Goal: Task Accomplishment & Management: Use online tool/utility

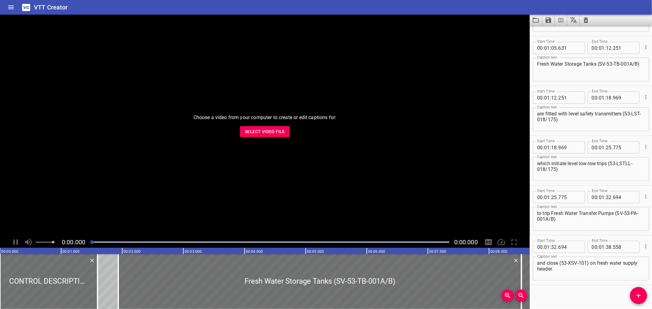
scroll to position [591, 0]
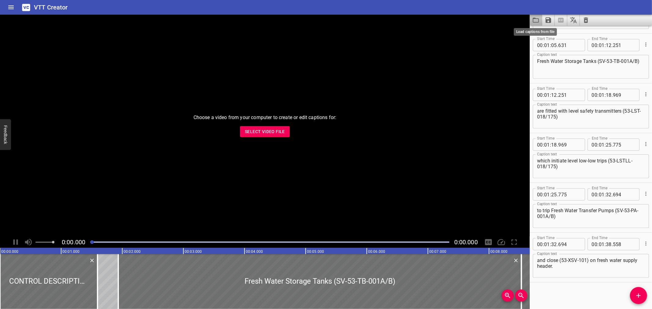
click at [533, 20] on icon "Load captions from file" at bounding box center [536, 20] width 6 height 5
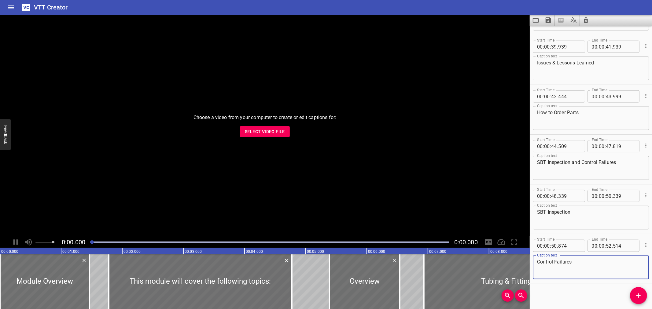
scroll to position [542, 0]
click at [268, 134] on span "Select Video File" at bounding box center [265, 132] width 40 height 8
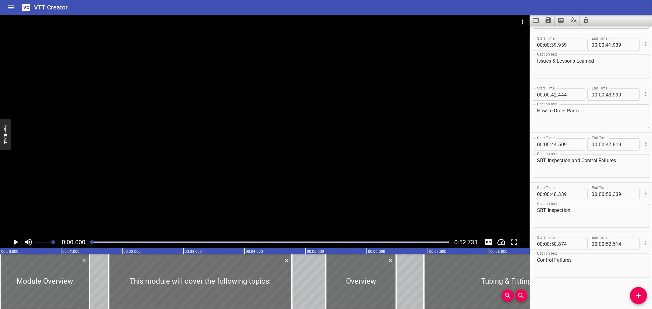
drag, startPoint x: 383, startPoint y: 275, endPoint x: 378, endPoint y: 150, distance: 125.4
type input "321"
type input "471"
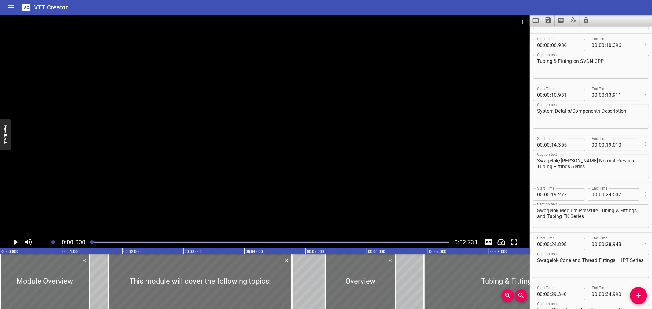
scroll to position [150, 0]
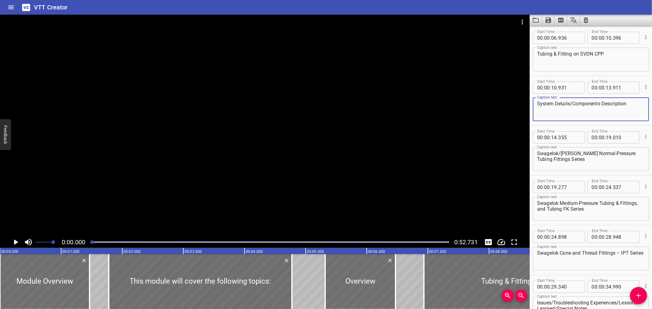
click at [570, 104] on textarea "System Details/Components Description" at bounding box center [591, 109] width 108 height 17
type textarea "System Details / Components Description"
click at [551, 302] on textarea "Issues/Troubleshooting Experiences/Lessons Learned/Special Notes" at bounding box center [591, 308] width 108 height 17
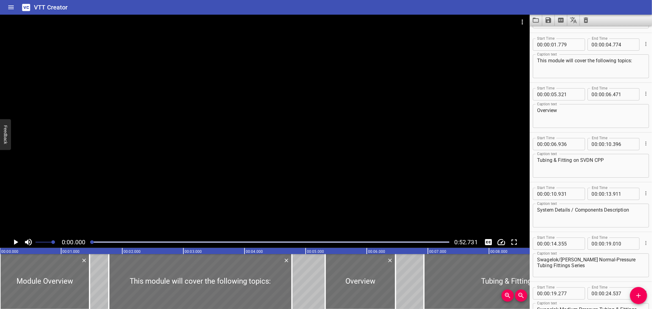
scroll to position [41, 0]
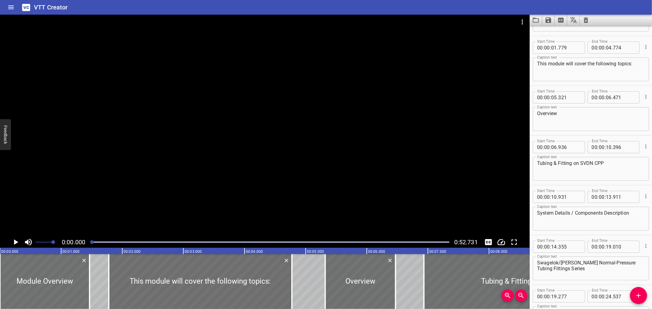
type textarea "Issues / Troubleshooting Experiences / Lessons Learned / Special Notes"
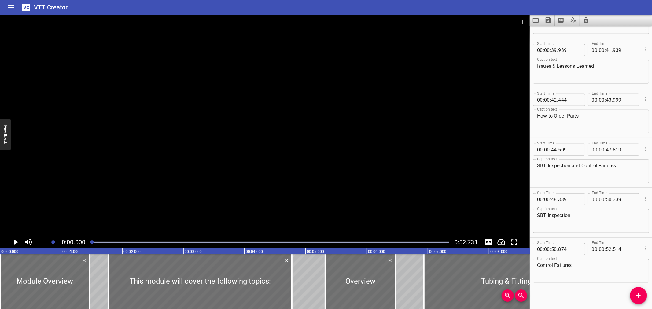
scroll to position [541, 0]
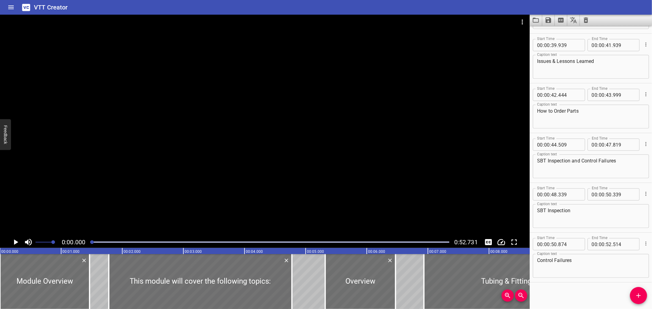
click at [554, 63] on textarea "Issues & Lessons Learned" at bounding box center [591, 66] width 108 height 17
type textarea "Issues and Lessons Learned"
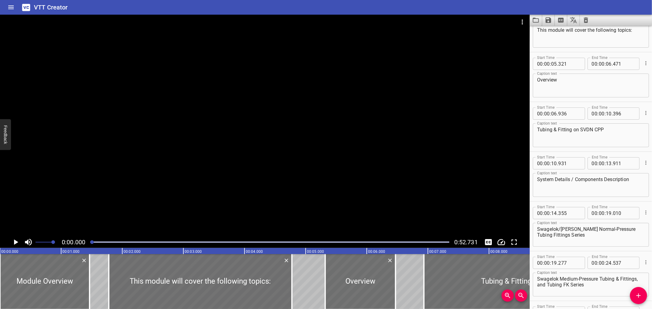
scroll to position [0, 0]
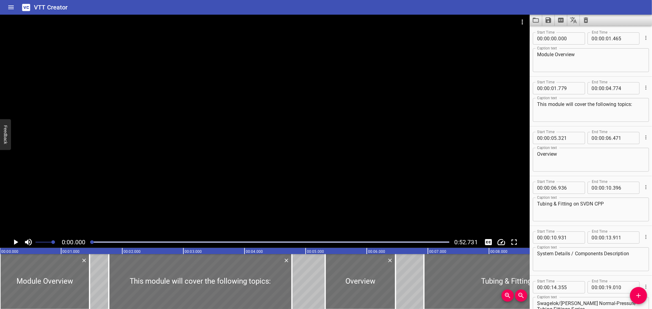
click at [548, 18] on icon "Save captions to file" at bounding box center [549, 20] width 6 height 6
click at [550, 30] on li "Save to VTT file" at bounding box center [564, 33] width 45 height 11
click at [529, 18] on div at bounding box center [265, 22] width 530 height 15
click at [532, 18] on button "Load captions from file" at bounding box center [536, 20] width 13 height 11
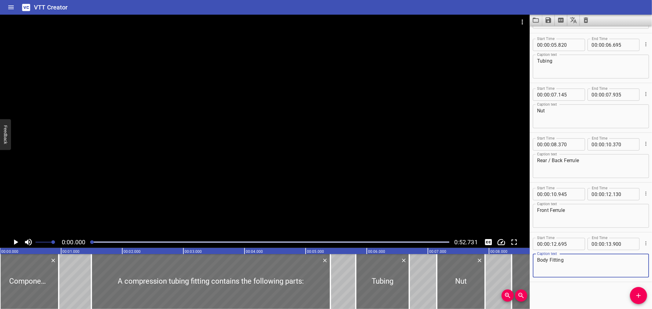
scroll to position [94, 0]
click at [521, 18] on icon "Video Options" at bounding box center [522, 21] width 7 height 7
click at [521, 19] on li "Select New Video File..." at bounding box center [545, 22] width 61 height 11
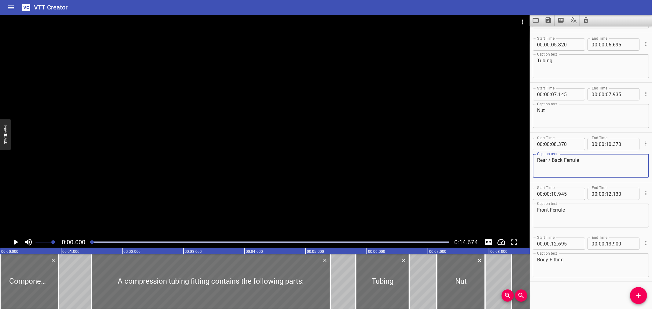
click at [547, 161] on textarea "Rear / Back Ferrule" at bounding box center [591, 165] width 108 height 17
type textarea "Rear/Back Ferrule"
click at [550, 21] on icon "Save captions to file" at bounding box center [549, 20] width 6 height 6
click at [552, 31] on li "Save to VTT file" at bounding box center [564, 33] width 45 height 11
click at [511, 7] on div "VTT Creator" at bounding box center [326, 7] width 652 height 15
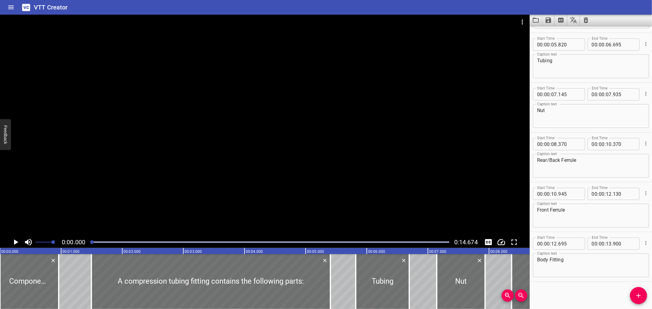
click at [402, 10] on div "VTT Creator" at bounding box center [326, 7] width 652 height 15
click at [535, 19] on icon "Load captions from file" at bounding box center [535, 20] width 7 height 7
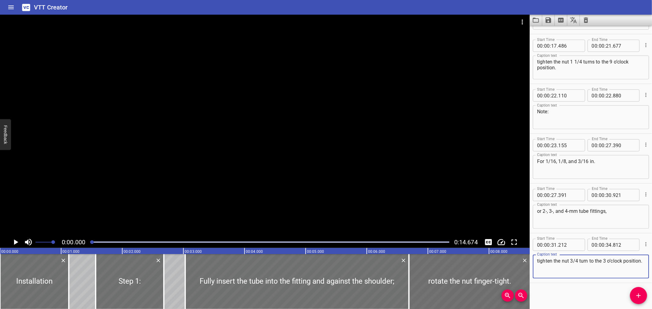
scroll to position [392, 0]
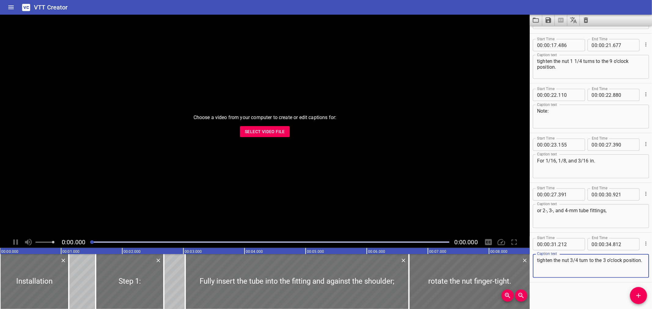
scroll to position [392, 0]
click at [272, 126] on button "Select Video File" at bounding box center [265, 131] width 50 height 11
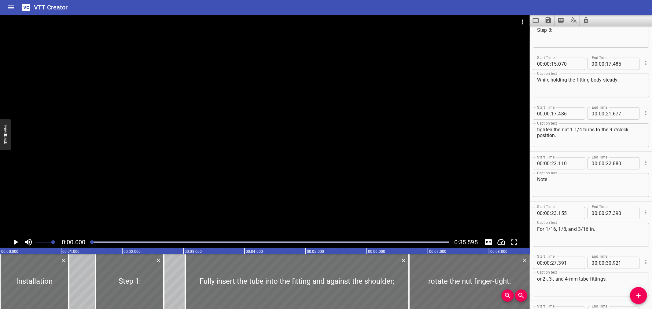
scroll to position [327, 0]
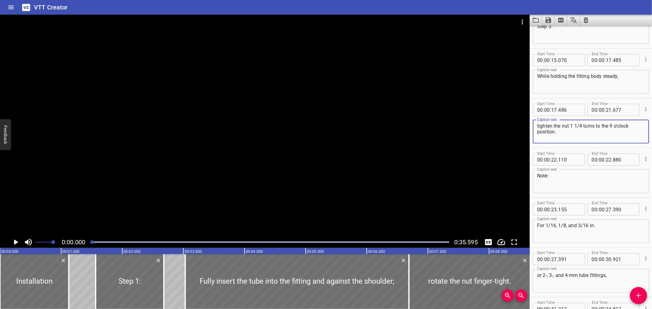
click at [576, 130] on textarea "tighten the nut 1 1/4 turns to the 9 o’clock position." at bounding box center [591, 131] width 108 height 17
paste textarea "½"
drag, startPoint x: 582, startPoint y: 126, endPoint x: 575, endPoint y: 127, distance: 6.8
click at [575, 127] on textarea "tighten the nut 1 1/4 turns to the 9 o’clock position." at bounding box center [591, 131] width 108 height 17
paste textarea "¼"
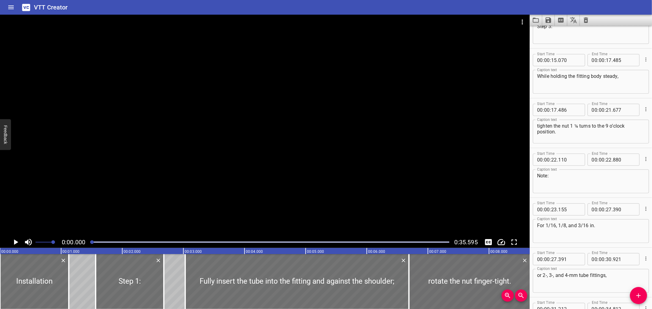
click at [597, 148] on div "Start Time 00 : 00 : 22 . 110 Start Time End Time 00 : 00 : 22 . 880 End Time C…" at bounding box center [591, 173] width 122 height 50
click at [572, 136] on textarea "tighten the nut 1 ¼ turns to the 9 o’clock position." at bounding box center [591, 131] width 108 height 17
click at [576, 132] on textarea "tighten the nut 1 ¼ turns to the 9 o’clock position." at bounding box center [591, 131] width 108 height 17
click at [209, 245] on div at bounding box center [269, 242] width 366 height 9
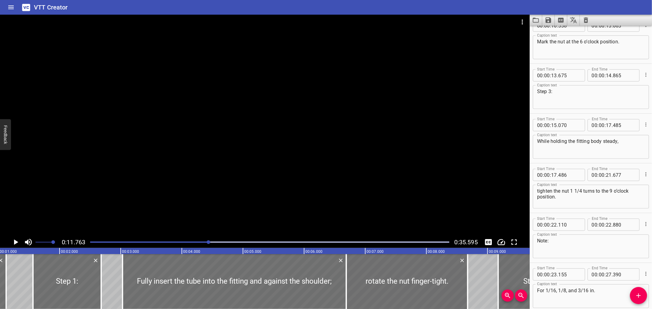
scroll to position [249, 0]
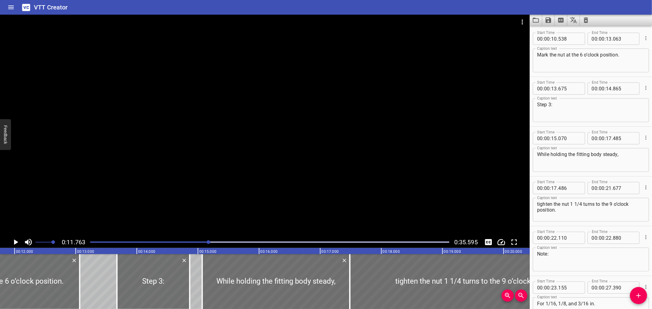
click at [225, 245] on div at bounding box center [269, 242] width 366 height 9
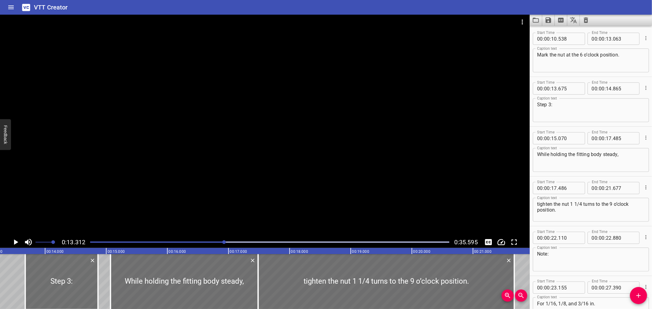
scroll to position [0, 814]
drag, startPoint x: 230, startPoint y: 244, endPoint x: 239, endPoint y: 244, distance: 8.3
click at [231, 244] on div at bounding box center [269, 242] width 366 height 9
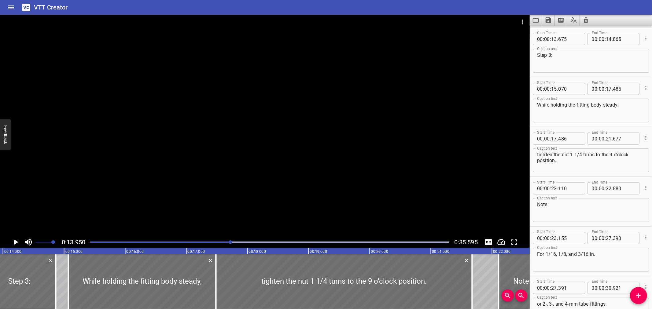
click at [239, 244] on div at bounding box center [269, 242] width 366 height 9
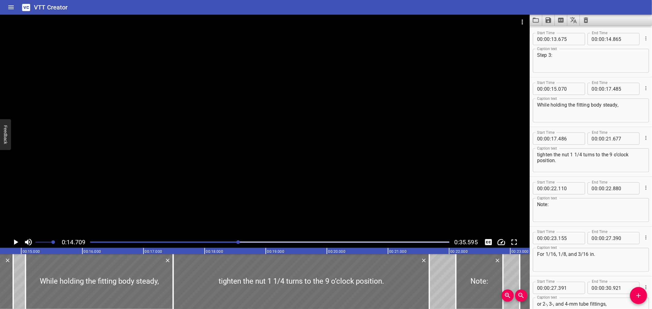
scroll to position [0, 899]
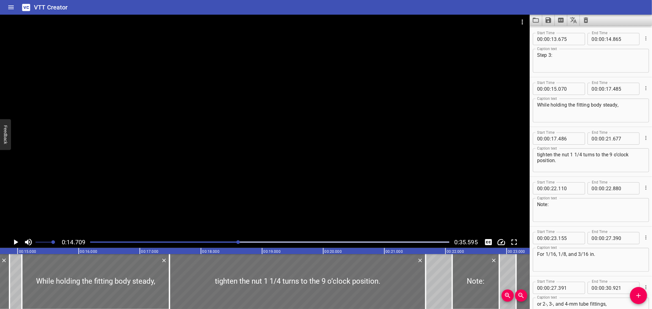
click at [250, 244] on div at bounding box center [269, 242] width 366 height 9
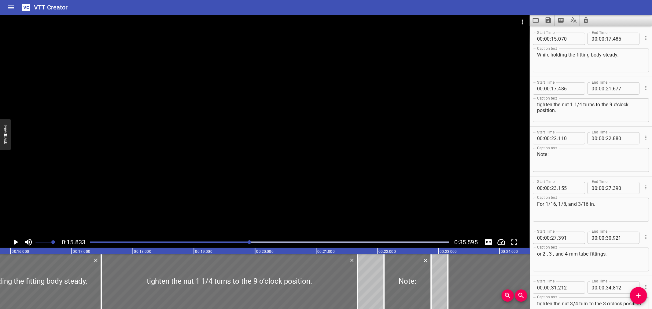
scroll to position [0, 968]
click at [178, 271] on div at bounding box center [229, 281] width 256 height 55
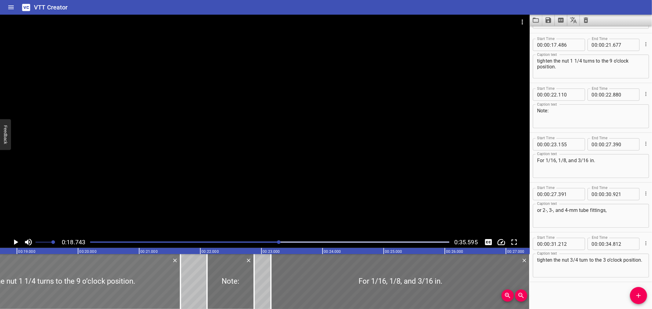
scroll to position [0, 1146]
drag, startPoint x: 581, startPoint y: 61, endPoint x: 576, endPoint y: 63, distance: 5.8
click at [576, 63] on textarea "tighten the nut 1 1/4 turns to the 9 o’clock position." at bounding box center [591, 66] width 108 height 17
paste textarea "https://lights0123.com/fractions/"
paste textarea "¼"
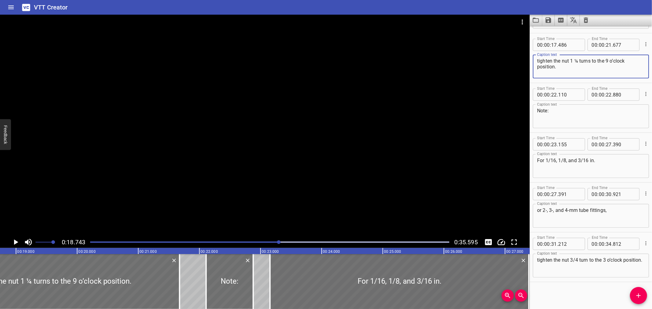
type textarea "tighten the nut 1 ¼ turns to the 9 o’clock position."
drag, startPoint x: 555, startPoint y: 160, endPoint x: 546, endPoint y: 160, distance: 9.2
click at [546, 160] on textarea "For 1/16, 1/8, and 3/16 in." at bounding box center [591, 166] width 108 height 17
paste textarea "¹⁄₁₆"
click at [563, 167] on textarea "For ¹⁄₁₆, 1/8, and 3/16 in." at bounding box center [591, 166] width 108 height 17
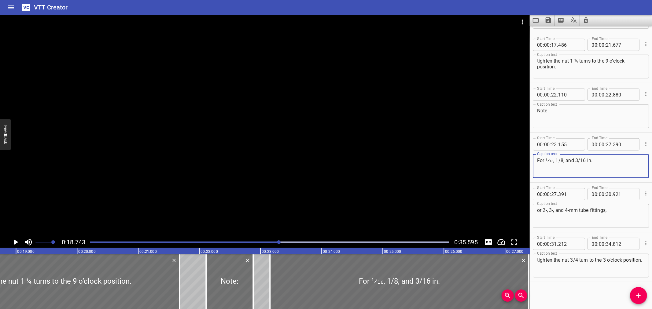
click at [554, 163] on textarea "For ¹⁄₁₆, 1/8, and 3/16 in." at bounding box center [591, 166] width 108 height 17
type textarea "For ¹⁄₁₆, 1/8, and 3/16 in."
click at [545, 17] on icon "Save captions to file" at bounding box center [548, 20] width 7 height 7
click at [550, 31] on li "Save to VTT file" at bounding box center [564, 33] width 45 height 11
drag, startPoint x: 563, startPoint y: 160, endPoint x: 555, endPoint y: 163, distance: 8.5
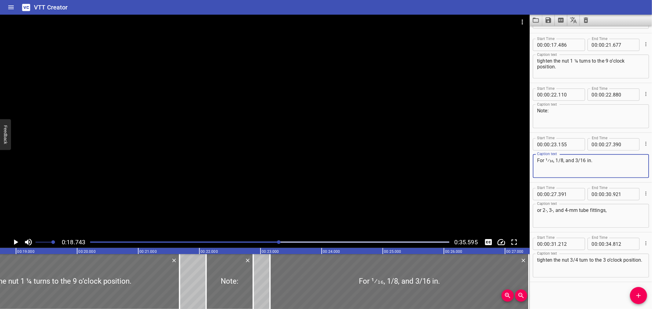
click at [555, 163] on textarea "For ¹⁄₁₆, 1/8, and 3/16 in." at bounding box center [591, 166] width 108 height 17
paste textarea "⅛"
drag, startPoint x: 581, startPoint y: 158, endPoint x: 572, endPoint y: 159, distance: 9.2
click at [572, 159] on textarea "For ¹⁄₁₆, ⅛, and 3/16 in." at bounding box center [591, 166] width 108 height 17
paste textarea "³⁄₁₆"
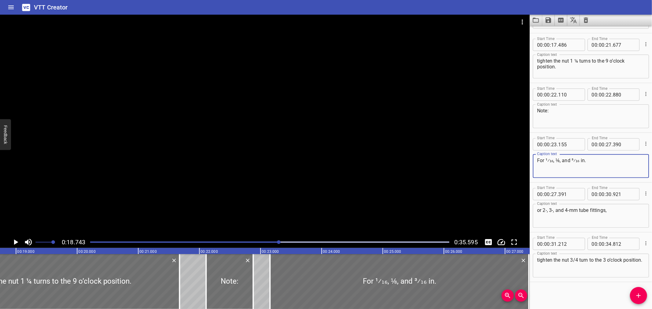
click at [597, 158] on textarea "For ¹⁄₁₆, ⅛, and ³⁄₁₆ in." at bounding box center [591, 166] width 108 height 17
type textarea "For ¹⁄₁₆, ⅛, and ³⁄₁₆ in."
drag, startPoint x: 551, startPoint y: 20, endPoint x: 576, endPoint y: 85, distance: 70.3
click at [586, 95] on div "Start Time 00 : 00 : 00 . 000 Start Time End Time 00 : 00 : 01 . 125 End Time C…" at bounding box center [591, 162] width 122 height 295
click at [575, 260] on textarea "tighten the nut 3/4 turn to the 3 o’clock position." at bounding box center [591, 265] width 108 height 17
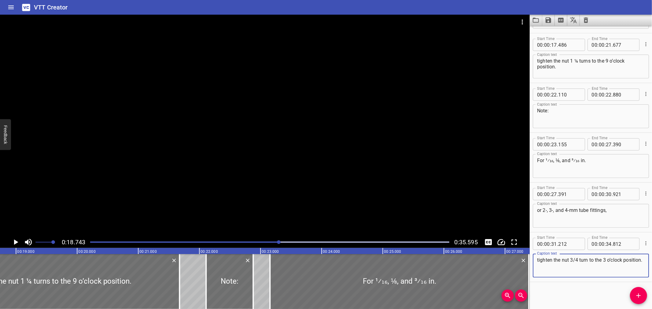
drag, startPoint x: 578, startPoint y: 260, endPoint x: 572, endPoint y: 260, distance: 6.1
click at [572, 260] on textarea "tighten the nut 3/4 turn to the 3 o’clock position." at bounding box center [591, 265] width 108 height 17
paste textarea "¾"
type textarea "tighten the nut ¾ turn to the 3 o’clock position."
click at [549, 18] on icon "Save captions to file" at bounding box center [549, 20] width 6 height 6
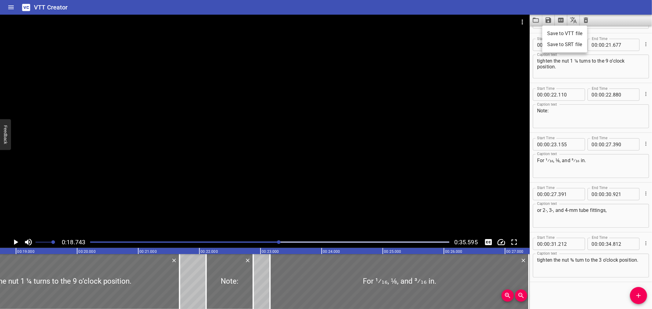
click at [556, 30] on li "Save to VTT file" at bounding box center [564, 33] width 45 height 11
click at [540, 22] on button "Load captions from file" at bounding box center [536, 20] width 13 height 11
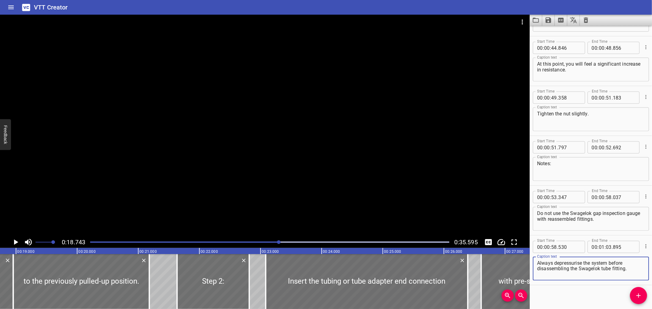
scroll to position [741, 0]
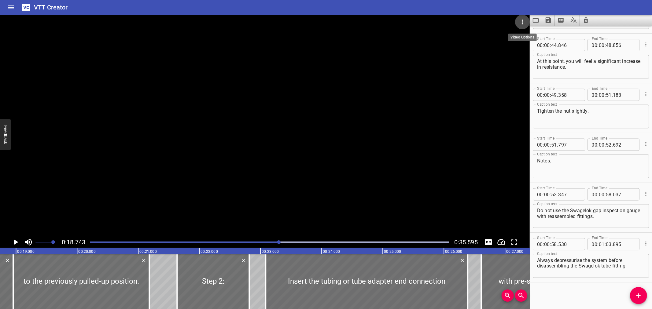
click at [518, 20] on button "Video Options" at bounding box center [522, 22] width 15 height 15
click at [521, 23] on li "Select New Video File..." at bounding box center [545, 22] width 61 height 11
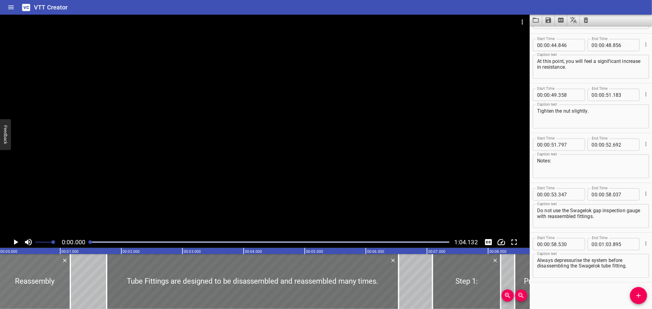
scroll to position [0, 0]
click at [42, 243] on span at bounding box center [44, 242] width 18 height 9
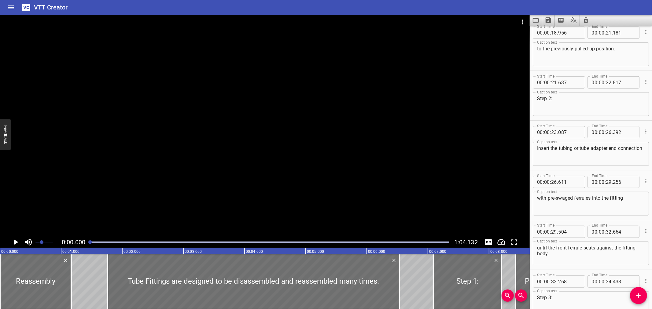
scroll to position [337, 0]
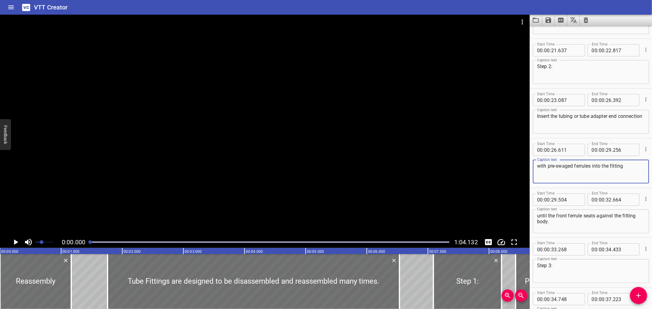
click at [558, 167] on textarea "with pre-swaged ferrules into the fitting" at bounding box center [591, 171] width 108 height 17
click at [557, 166] on textarea "with pre-swaged ferrules into the fitting" at bounding box center [591, 171] width 108 height 17
type textarea "with preswaged ferrules into the fitting"
click at [546, 20] on icon "Save captions to file" at bounding box center [549, 20] width 6 height 6
click at [553, 31] on li "Save to VTT file" at bounding box center [564, 33] width 45 height 11
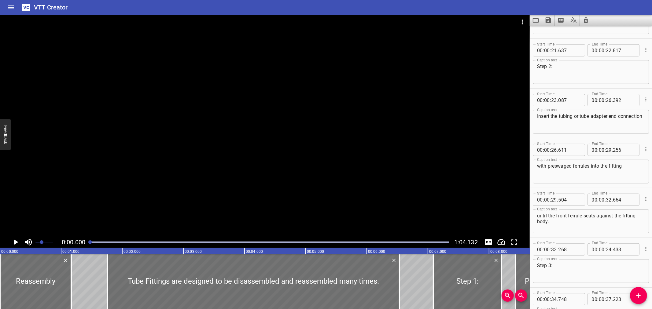
click at [420, 7] on div "VTT Creator" at bounding box center [326, 7] width 652 height 15
click at [534, 17] on icon "Load captions from file" at bounding box center [535, 20] width 7 height 7
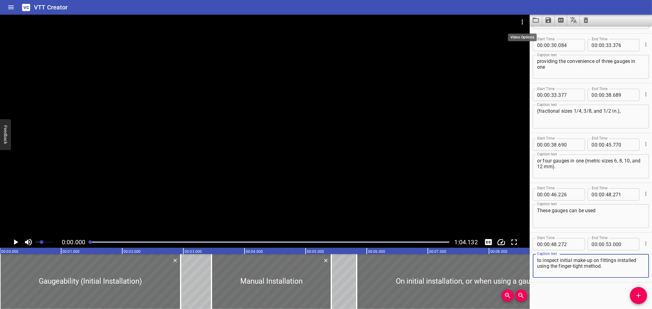
scroll to position [392, 0]
click at [524, 25] on icon "Video Options" at bounding box center [522, 21] width 7 height 7
click at [524, 25] on li "Select New Video File..." at bounding box center [545, 22] width 61 height 11
click at [558, 11] on div "VTT Creator" at bounding box center [326, 7] width 652 height 15
click at [533, 17] on icon "Load captions from file" at bounding box center [535, 20] width 7 height 7
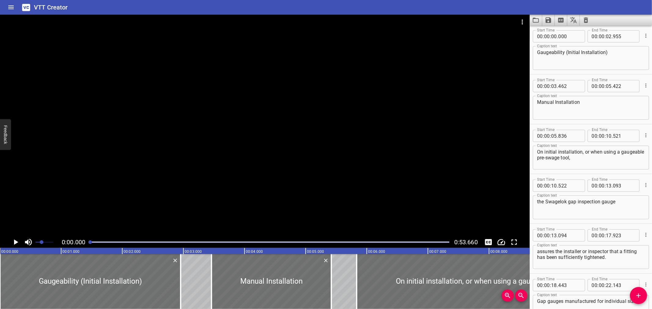
scroll to position [6, 0]
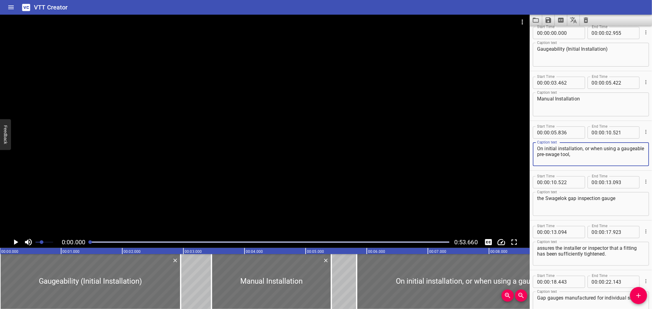
click at [568, 154] on textarea "On initial installation, or when using a gaugeable pre-swage tool," at bounding box center [591, 154] width 108 height 17
type textarea "On initial installation, or when using a gaugeable preswage tool,"
drag, startPoint x: 553, startPoint y: 154, endPoint x: 589, endPoint y: 132, distance: 42.7
click at [592, 132] on input "number" at bounding box center [595, 133] width 6 height 12
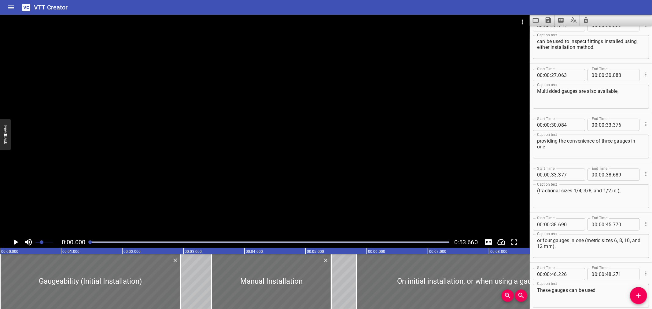
scroll to position [325, 0]
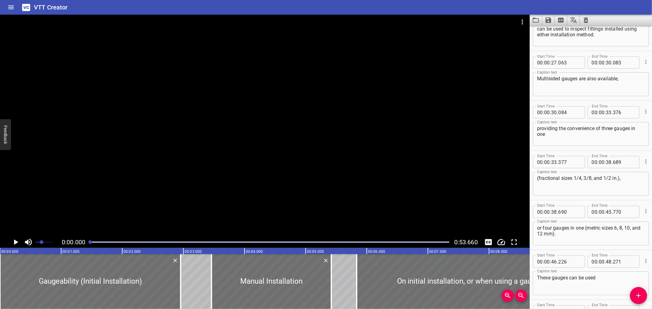
type input "00"
drag, startPoint x: 573, startPoint y: 178, endPoint x: 580, endPoint y: 178, distance: 6.7
click at [580, 178] on textarea "(fractional sizes 1/4, 3/8, and 1/2 in.)," at bounding box center [591, 183] width 108 height 17
paste textarea "¼"
drag, startPoint x: 587, startPoint y: 179, endPoint x: 581, endPoint y: 179, distance: 6.2
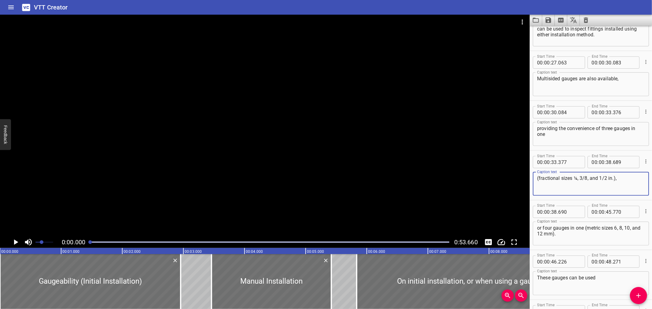
click at [581, 179] on textarea "(fractional sizes ¼, 3/8, and 1/2 in.)," at bounding box center [591, 183] width 108 height 17
paste textarea "⅜"
drag, startPoint x: 603, startPoint y: 177, endPoint x: 595, endPoint y: 179, distance: 8.5
click at [595, 179] on textarea "(fractional sizes ¼, ⅜, and 1/2 in.)," at bounding box center [591, 183] width 108 height 17
paste textarea "½"
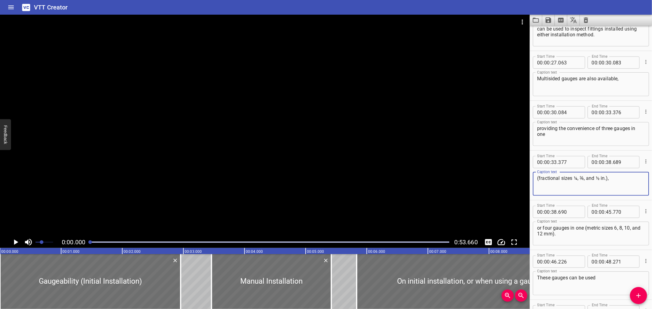
type textarea "(fractional sizes ¼, ⅜, and ½ in.),"
click at [547, 17] on icon "Save captions to file" at bounding box center [548, 20] width 7 height 7
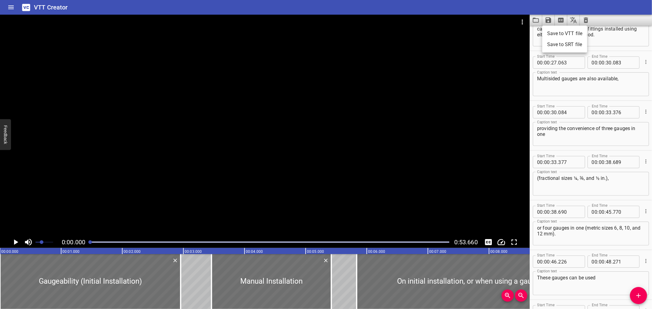
click at [555, 34] on li "Save to VTT file" at bounding box center [564, 33] width 45 height 11
click at [535, 19] on icon "Load captions from file" at bounding box center [535, 20] width 7 height 7
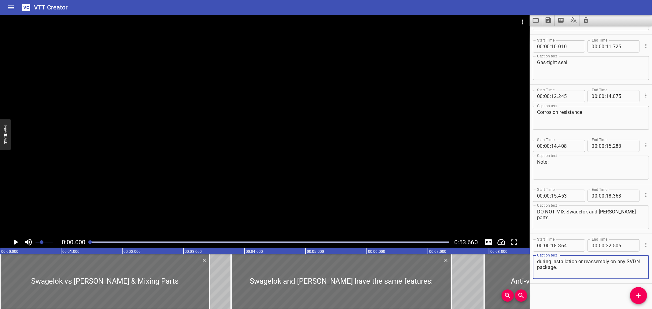
scroll to position [143, 0]
click at [520, 26] on button "Video Options" at bounding box center [522, 22] width 15 height 15
click at [520, 26] on li "Select New Video File..." at bounding box center [545, 22] width 61 height 11
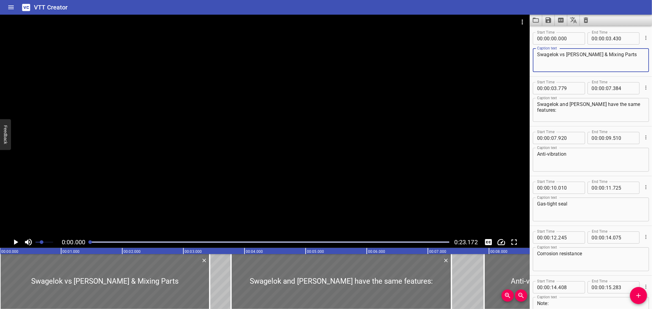
click at [585, 54] on textarea "Swagelok vs Parker & Mixing Parts" at bounding box center [591, 60] width 108 height 17
type textarea "Swagelok vs Parker and Mixing Parts"
click at [549, 23] on icon "Save captions to file" at bounding box center [548, 20] width 7 height 7
click at [552, 30] on li "Save to VTT file" at bounding box center [564, 33] width 45 height 11
click at [130, 7] on div "VTT Creator" at bounding box center [326, 7] width 652 height 15
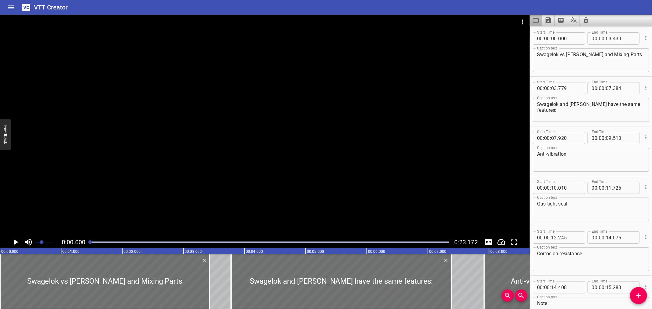
click at [540, 21] on button "Load captions from file" at bounding box center [536, 20] width 13 height 11
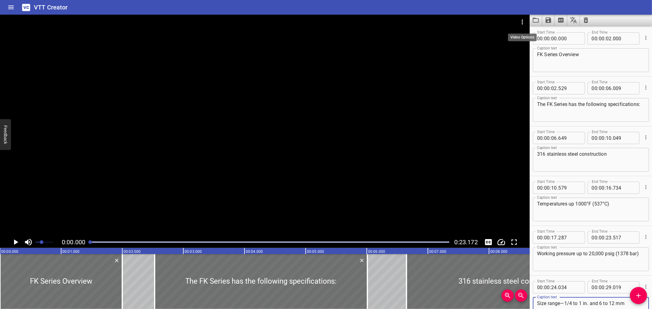
click at [521, 18] on icon "Video Options" at bounding box center [522, 21] width 7 height 7
click at [521, 22] on li "Select New Video File..." at bounding box center [545, 22] width 61 height 11
click at [577, 202] on textarea "Temperatures up 1000°F (537°C)" at bounding box center [591, 209] width 108 height 17
click at [579, 205] on textarea "Temperatures up 1000°F (537°C)" at bounding box center [591, 209] width 108 height 17
click at [604, 204] on textarea "Temperatures up 1,000°F (537°C)" at bounding box center [591, 209] width 108 height 17
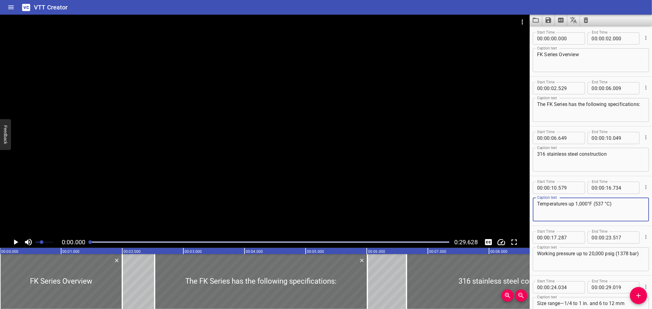
type textarea "Temperatures up 1,000°F (537 °C)"
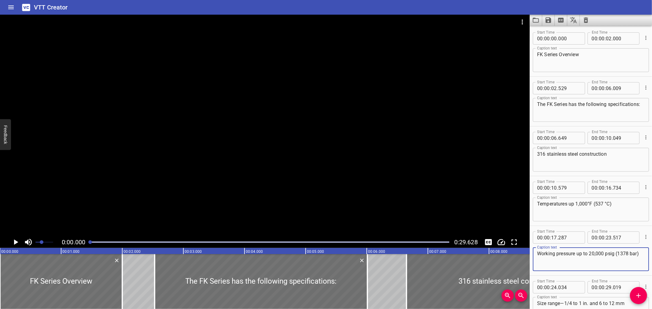
click at [619, 253] on textarea "Working pressure up to 20,000 psig (1378 bar)" at bounding box center [591, 259] width 108 height 17
type textarea "Working pressure up to 20,000 psig (1,378 bar)"
click at [561, 303] on textarea "Size range—1/4 to 1 in. and 6 to 12 mm" at bounding box center [591, 309] width 108 height 17
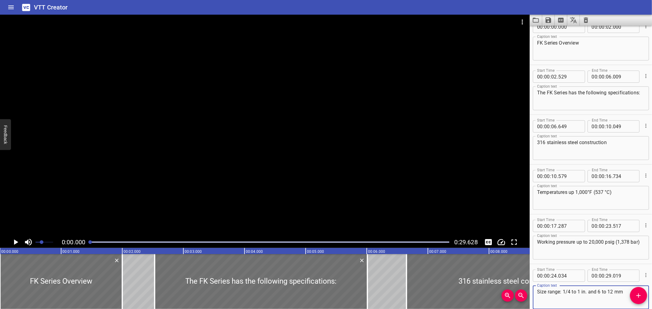
click at [567, 304] on div "Start Time 00 : 00 : 00 . 000 Start Time End Time 00 : 00 : 02 . 000 End Time C…" at bounding box center [591, 168] width 122 height 284
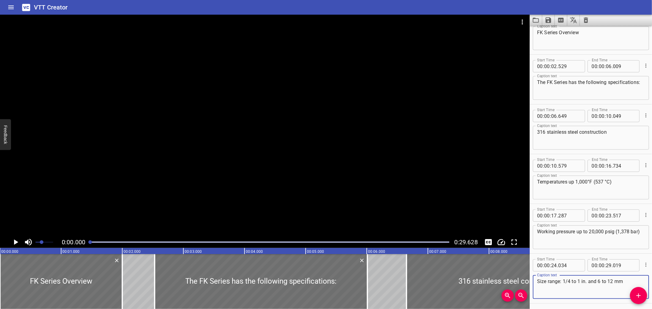
drag, startPoint x: 562, startPoint y: 282, endPoint x: 569, endPoint y: 282, distance: 7.0
click at [569, 282] on textarea "Size range: 1/4 to 1 in. and 6 to 12 mm" at bounding box center [591, 287] width 108 height 17
paste textarea "¼"
type textarea "Size range: ¼ to 1 in. and 6 to 12 mm"
click at [552, 19] on button "Save captions to file" at bounding box center [548, 20] width 13 height 11
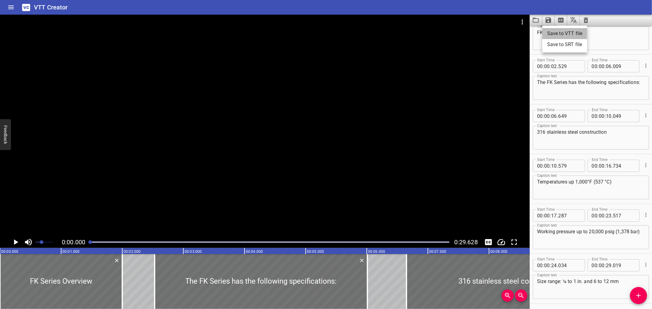
click at [551, 31] on li "Save to VTT file" at bounding box center [564, 33] width 45 height 11
drag, startPoint x: 200, startPoint y: 9, endPoint x: 207, endPoint y: 8, distance: 7.5
click at [200, 9] on div "VTT Creator" at bounding box center [326, 7] width 652 height 15
click at [588, 180] on textarea "Temperatures up 1,000°F (537 °C)" at bounding box center [591, 187] width 108 height 17
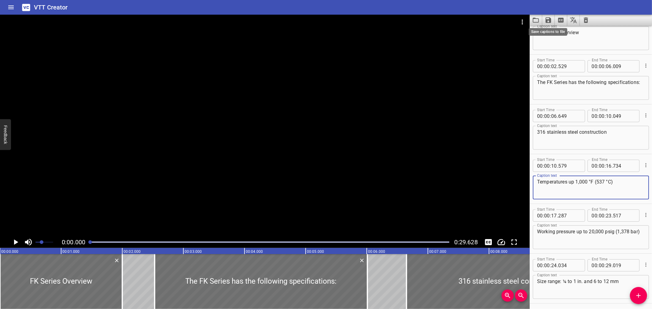
type textarea "Temperatures up 1,000 °F (537 °C)"
click at [546, 20] on icon "Save captions to file" at bounding box center [549, 20] width 6 height 6
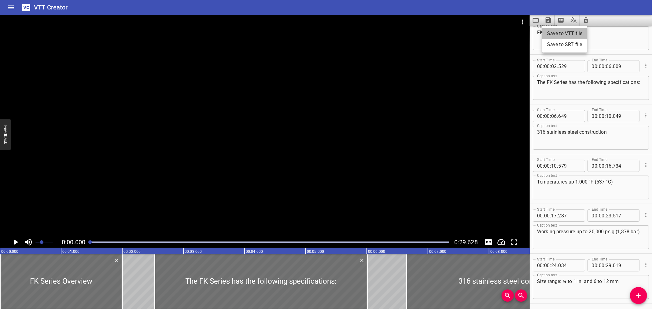
click at [553, 31] on li "Save to VTT file" at bounding box center [564, 33] width 45 height 11
click at [277, 11] on div "VTT Creator" at bounding box center [326, 7] width 652 height 15
click at [538, 18] on icon "Load captions from file" at bounding box center [535, 20] width 7 height 7
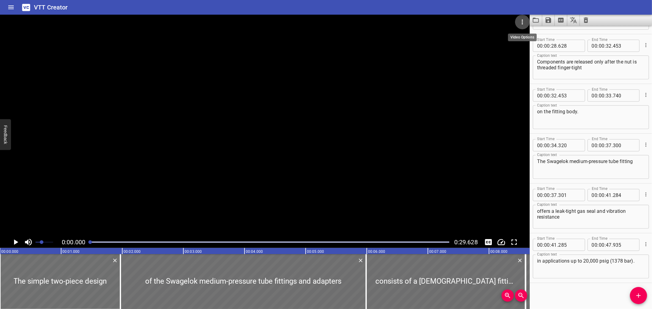
scroll to position [392, 0]
click at [520, 21] on icon "Video Options" at bounding box center [522, 21] width 7 height 7
click at [520, 21] on li "Select New Video File..." at bounding box center [545, 22] width 61 height 11
click at [613, 260] on textarea "in applications up to 20,000 psig (1378 bar)." at bounding box center [591, 265] width 108 height 17
type textarea "in applications up to 20,000 psig (1,378 bar)."
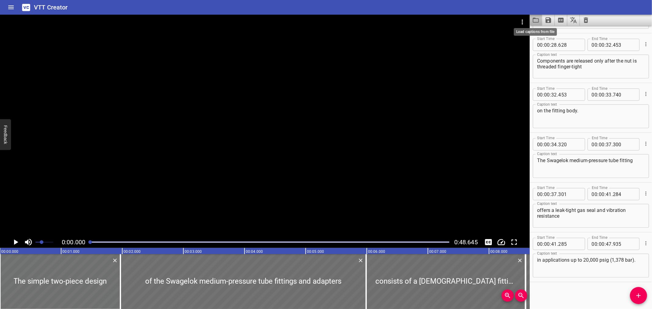
click at [539, 20] on icon "Load captions from file" at bounding box center [535, 20] width 7 height 7
click at [539, 21] on icon "Load captions from file" at bounding box center [536, 20] width 6 height 5
click at [549, 23] on icon "Save captions to file" at bounding box center [548, 20] width 7 height 7
click at [550, 28] on ul "Save to VTT file Save to SRT file" at bounding box center [564, 39] width 45 height 27
click at [550, 29] on li "Save to VTT file" at bounding box center [564, 33] width 45 height 11
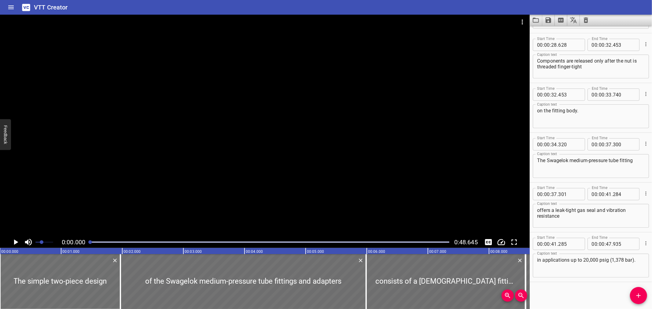
drag, startPoint x: 532, startPoint y: 4, endPoint x: 533, endPoint y: 9, distance: 5.6
click at [532, 4] on div "VTT Creator" at bounding box center [326, 7] width 652 height 15
click at [532, 24] on button "Load captions from file" at bounding box center [536, 20] width 13 height 11
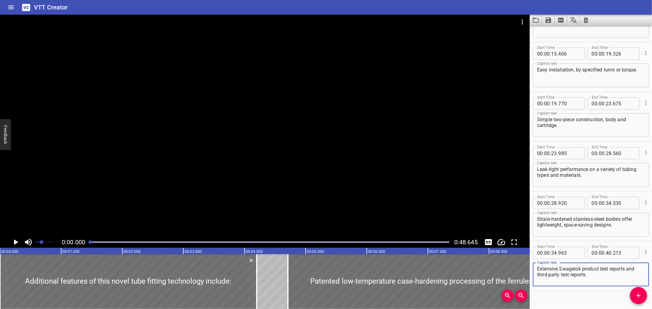
scroll to position [193, 0]
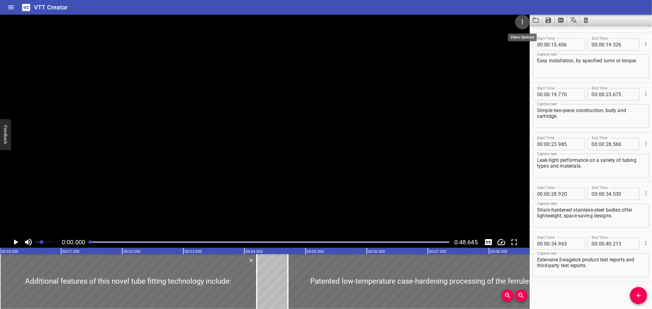
click at [525, 19] on icon "Video Options" at bounding box center [522, 21] width 7 height 7
click at [524, 22] on li "Select New Video File..." at bounding box center [545, 22] width 61 height 11
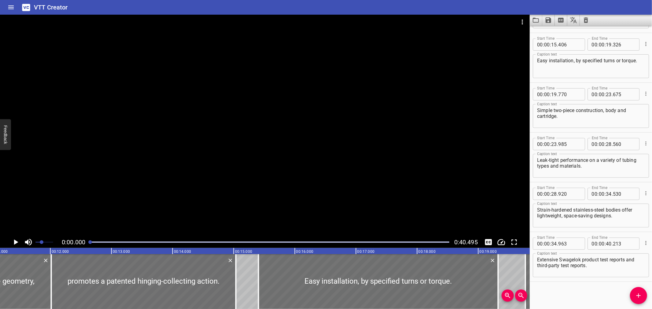
scroll to position [0, 731]
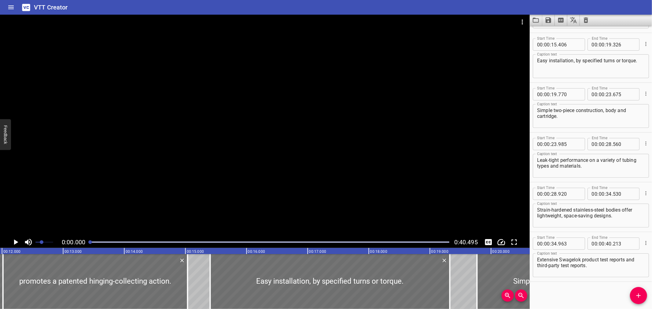
click at [136, 244] on div at bounding box center [269, 242] width 366 height 9
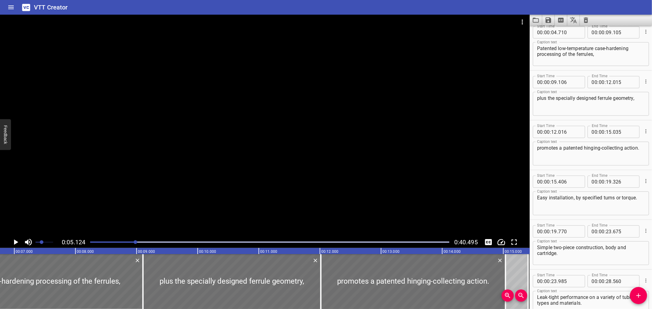
scroll to position [50, 0]
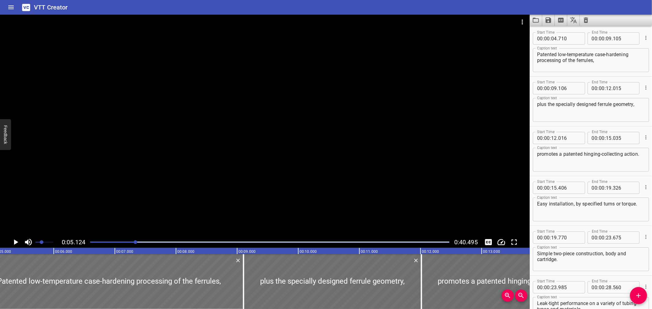
click at [169, 241] on div at bounding box center [269, 242] width 366 height 9
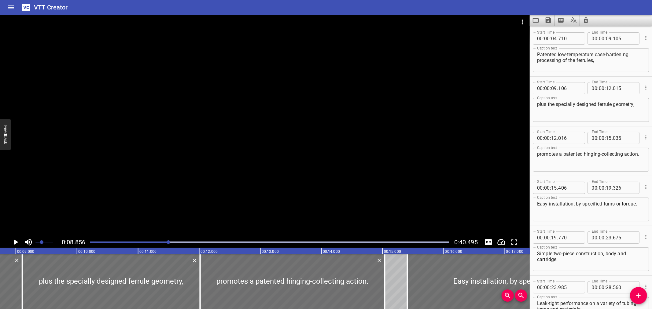
scroll to position [0, 541]
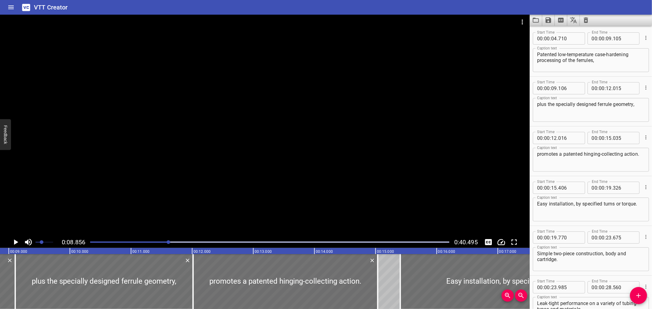
drag, startPoint x: 177, startPoint y: 243, endPoint x: 180, endPoint y: 243, distance: 3.1
click at [178, 243] on div at bounding box center [269, 242] width 366 height 9
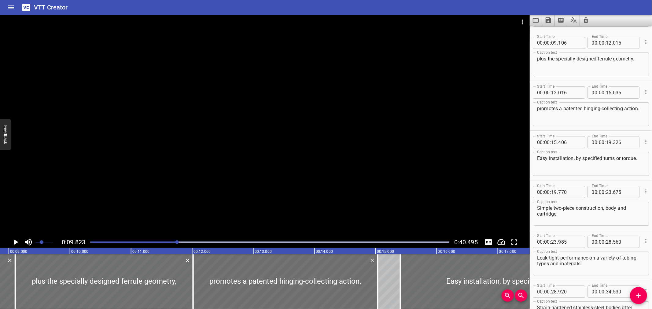
scroll to position [0, 600]
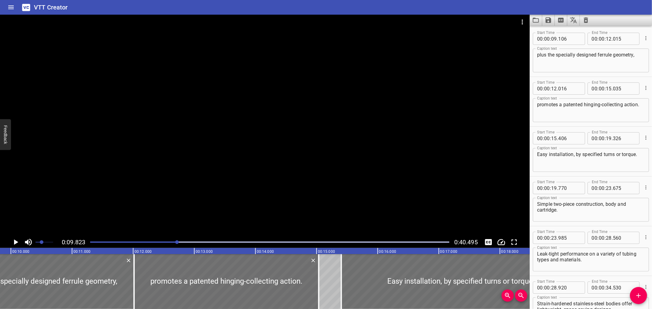
click at [184, 242] on div "Play progress" at bounding box center [269, 242] width 359 height 1
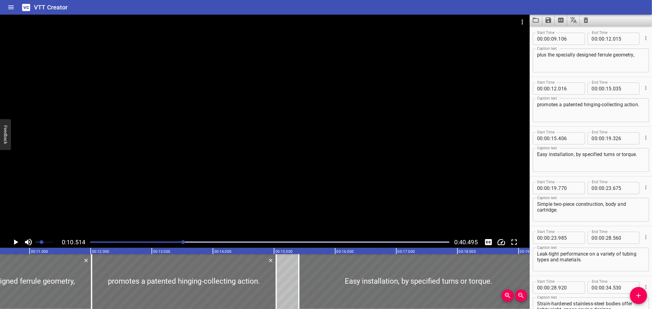
click at [191, 242] on div "Play progress" at bounding box center [269, 242] width 359 height 1
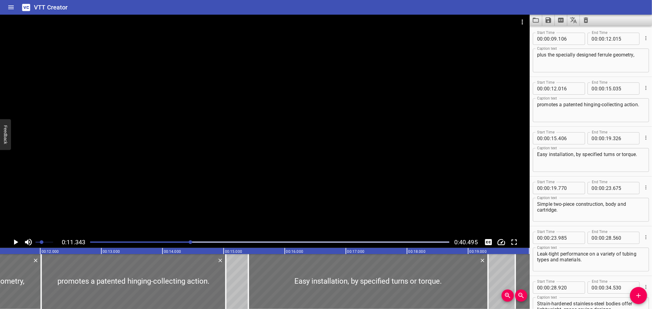
click at [194, 241] on div at bounding box center [269, 242] width 366 height 9
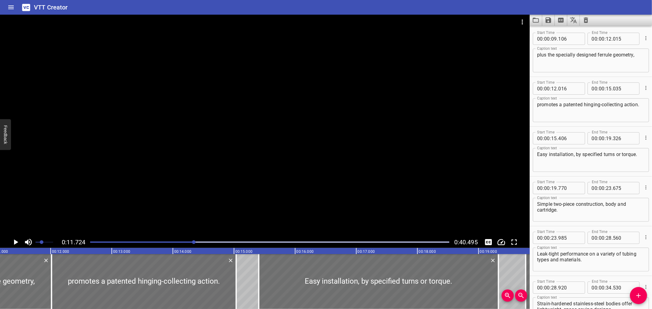
scroll to position [0, 688]
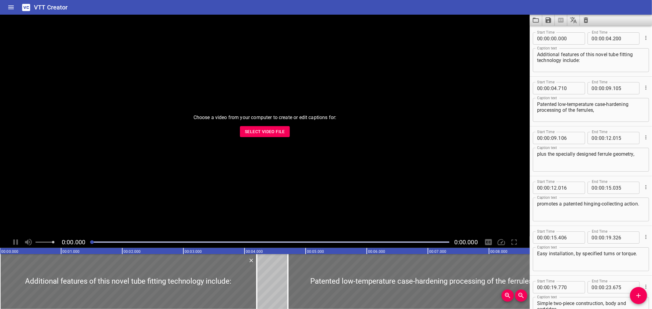
scroll to position [193, 0]
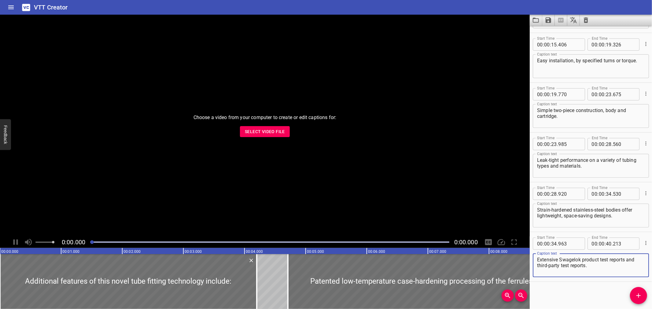
click at [272, 129] on span "Select Video File" at bounding box center [265, 132] width 40 height 8
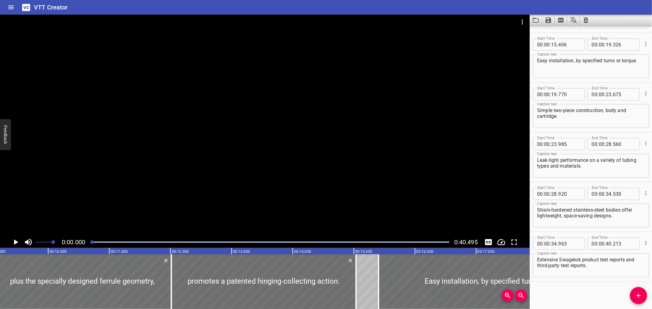
scroll to position [0, 625]
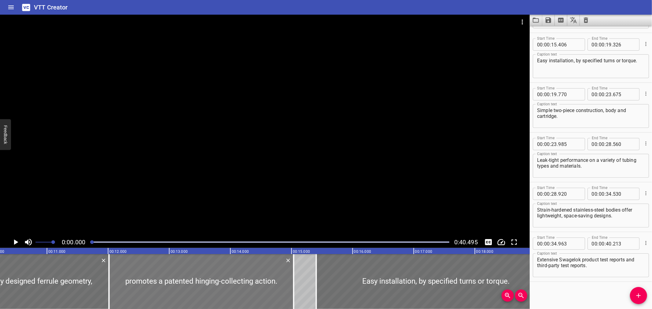
click at [170, 282] on div at bounding box center [201, 281] width 185 height 55
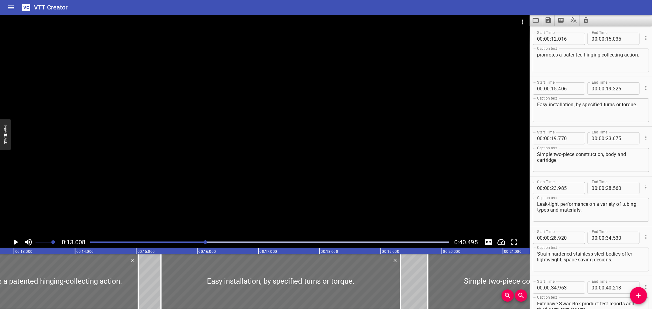
scroll to position [0, 795]
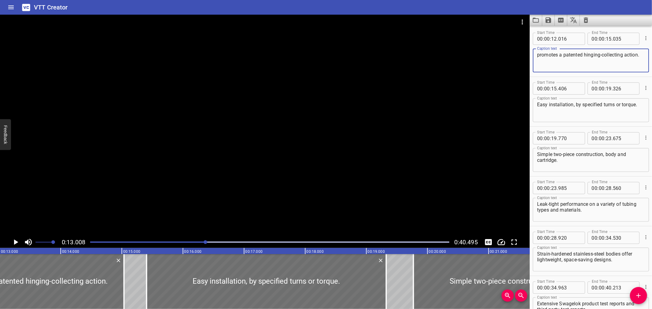
click at [587, 64] on textarea "promotes a patented hinging-collecting action." at bounding box center [591, 60] width 108 height 17
type textarea "promotes a patented hinging-collecting action"
click at [637, 104] on textarea "Easy installation, by specified turns or torque." at bounding box center [591, 110] width 108 height 17
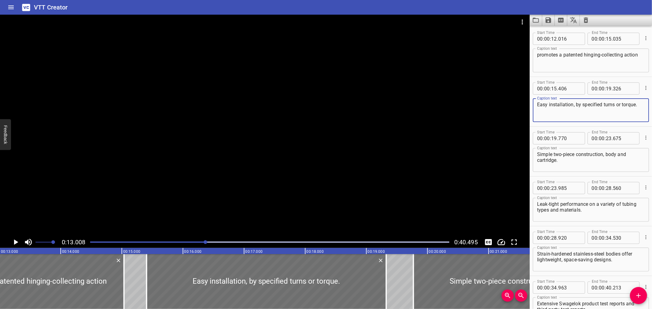
click at [638, 107] on textarea "Easy installation, by specified turns or torque." at bounding box center [591, 110] width 108 height 17
type textarea "Easy installation, by specified turns or torque"
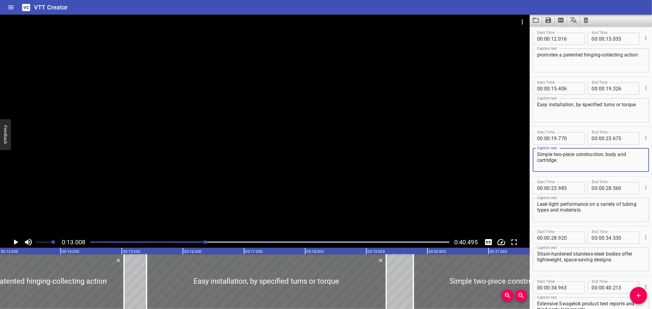
click at [594, 164] on textarea "Simple two-piece construction, body and cartridge." at bounding box center [591, 160] width 108 height 17
type textarea "Simple two-piece construction, body and cartridge"
click at [605, 210] on textarea "Leak-tight performance on a variety of tubing types and materials." at bounding box center [591, 209] width 108 height 17
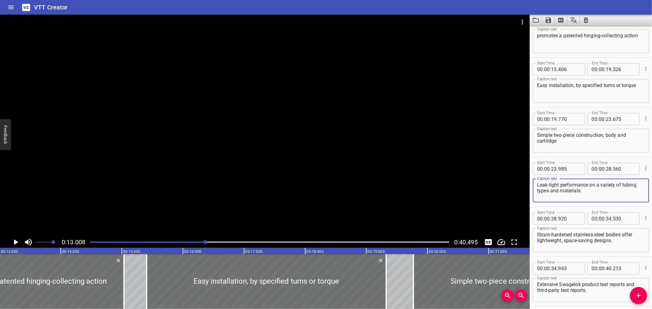
scroll to position [193, 0]
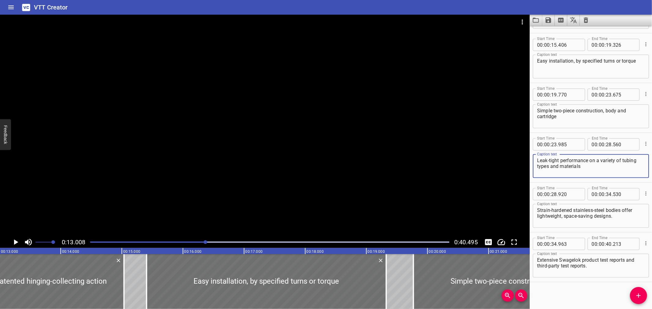
type textarea "Leak-tight performance on a variety of tubing types and materials"
click at [624, 217] on textarea "Strain-hardened stainless-steel bodies offer lightweight, space-saving designs." at bounding box center [591, 216] width 108 height 17
type textarea "Strain-hardened stainless-steel bodies offer lightweight, space-saving designs"
click at [590, 268] on textarea "Extensive Swagelok product test reports and third-party test reports." at bounding box center [591, 265] width 108 height 17
type textarea "Extensive Swagelok product test reports and third-party test reports"
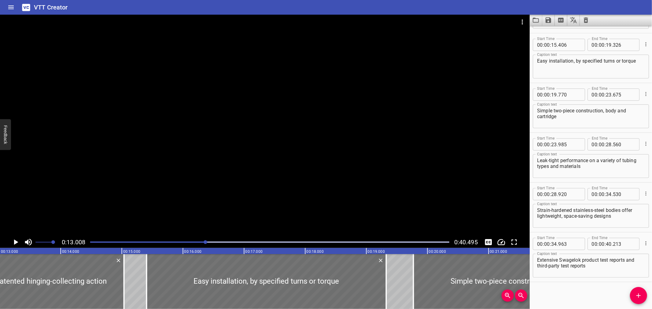
click at [546, 22] on icon "Save captions to file" at bounding box center [549, 20] width 6 height 6
click at [551, 32] on li "Save to VTT file" at bounding box center [564, 33] width 45 height 11
click at [388, 5] on div "VTT Creator" at bounding box center [326, 7] width 652 height 15
click at [534, 18] on icon "Load captions from file" at bounding box center [536, 20] width 6 height 5
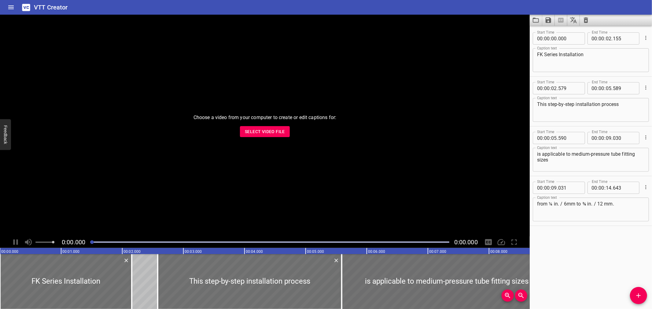
click at [239, 130] on div "Choose a video from your computer to create or edit captions for: Select Video …" at bounding box center [265, 126] width 530 height 222
click at [259, 129] on span "Select Video File" at bounding box center [265, 132] width 40 height 8
drag, startPoint x: 592, startPoint y: 224, endPoint x: 604, endPoint y: 264, distance: 41.6
click at [604, 264] on div "Start Time 00 : 00 : 00 . 000 Start Time End Time 00 : 00 : 02 . 155 End Time C…" at bounding box center [591, 168] width 122 height 284
click at [637, 237] on div "Start Time 00 : 00 : 00 . 000 Start Time End Time 00 : 00 : 02 . 155 End Time C…" at bounding box center [591, 168] width 122 height 284
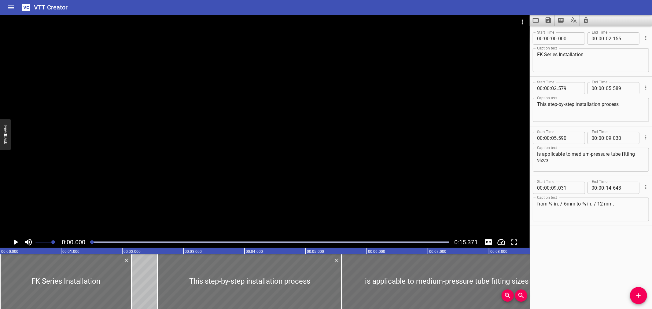
drag, startPoint x: 584, startPoint y: 129, endPoint x: 590, endPoint y: 210, distance: 80.9
click at [604, 212] on textarea "from ¼ in. / 6mm to ¾ in. / 12 mm." at bounding box center [591, 209] width 108 height 17
click at [567, 204] on textarea "from ¼ in. / 6mm to ¾ in. / 12 mm." at bounding box center [591, 209] width 108 height 17
type textarea "from ¼ in. / 6 mm to ¾ in. / 12 mm."
click at [546, 20] on icon "Save captions to file" at bounding box center [549, 20] width 6 height 6
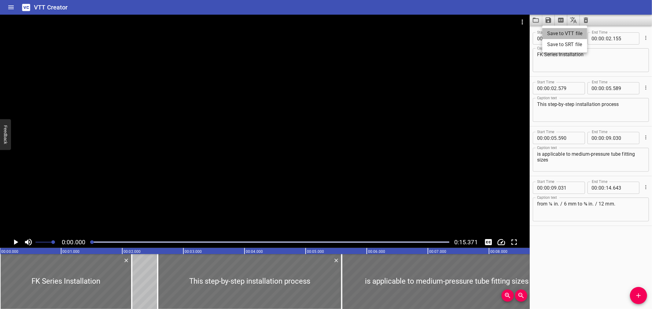
click at [554, 29] on li "Save to VTT file" at bounding box center [564, 33] width 45 height 11
click at [539, 22] on icon "Load captions from file" at bounding box center [535, 20] width 7 height 7
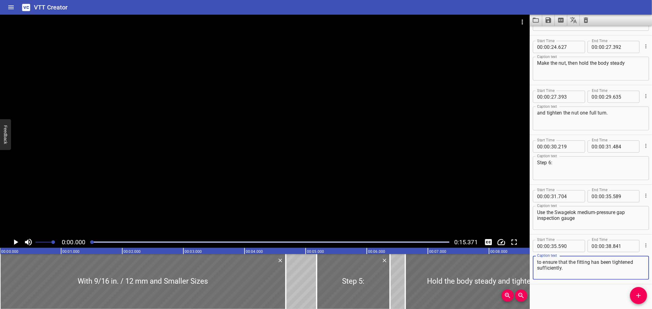
scroll to position [392, 0]
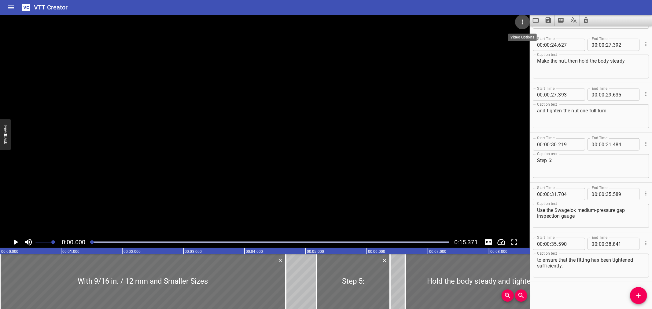
click at [524, 17] on button "Video Options" at bounding box center [522, 22] width 15 height 15
click at [524, 23] on li "Select New Video File..." at bounding box center [545, 22] width 61 height 11
click at [537, 22] on icon "Load captions from file" at bounding box center [536, 20] width 6 height 5
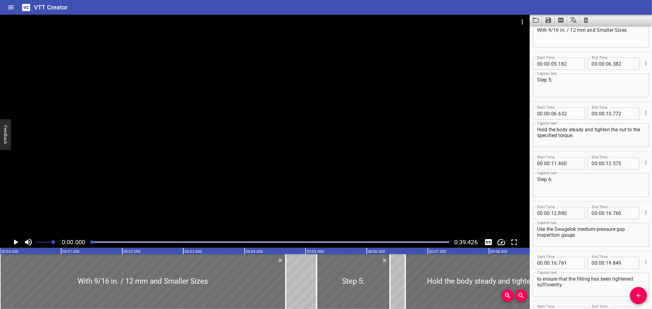
scroll to position [0, 0]
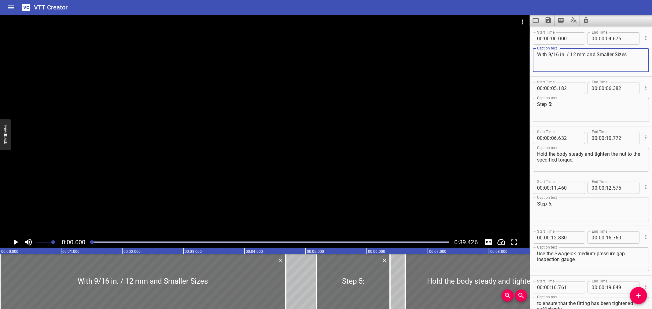
drag, startPoint x: 558, startPoint y: 53, endPoint x: 548, endPoint y: 54, distance: 9.5
click at [548, 54] on textarea "With 9/16 in. / 12 mm and Smaller Sizes" at bounding box center [591, 60] width 108 height 17
paste textarea "⁹⁄₁₆"
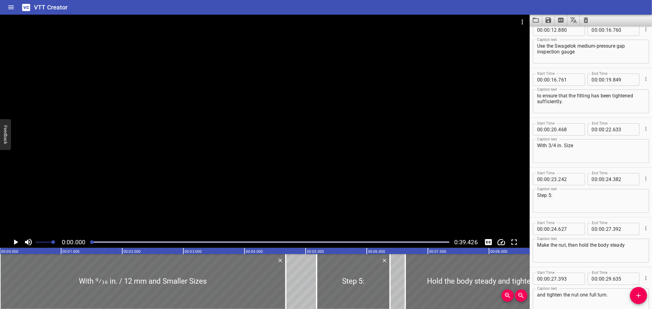
scroll to position [219, 0]
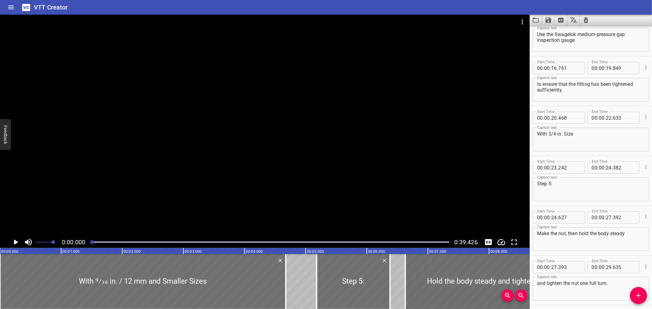
type textarea "With ⁹⁄₁₆ in. / 12 mm and Smaller Sizes"
drag, startPoint x: 555, startPoint y: 135, endPoint x: 549, endPoint y: 135, distance: 6.4
click at [549, 135] on textarea "With 3/4 in. Size" at bounding box center [591, 139] width 108 height 17
paste textarea "¾"
type textarea "With ¾ in. Size"
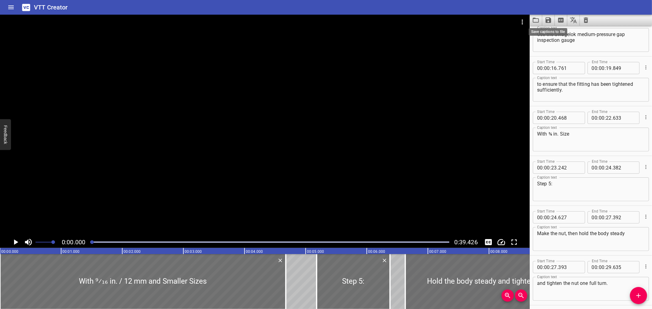
click at [550, 19] on icon "Save captions to file" at bounding box center [549, 20] width 6 height 6
click at [553, 31] on li "Save to VTT file" at bounding box center [564, 33] width 45 height 11
click at [539, 21] on icon "Load captions from file" at bounding box center [535, 20] width 7 height 7
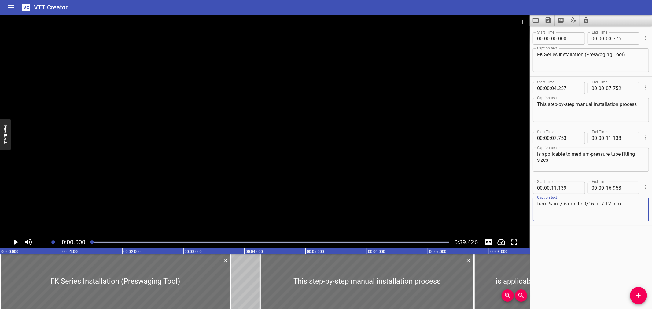
click at [520, 20] on icon "Video Options" at bounding box center [522, 21] width 7 height 7
click at [520, 20] on li "Select New Video File..." at bounding box center [545, 22] width 61 height 11
drag, startPoint x: 592, startPoint y: 204, endPoint x: 583, endPoint y: 205, distance: 9.3
click at [583, 205] on textarea "from ¼ in. / 6 mm to 9/16 in. / 12 mm." at bounding box center [591, 209] width 108 height 17
drag, startPoint x: 593, startPoint y: 204, endPoint x: 584, endPoint y: 205, distance: 9.0
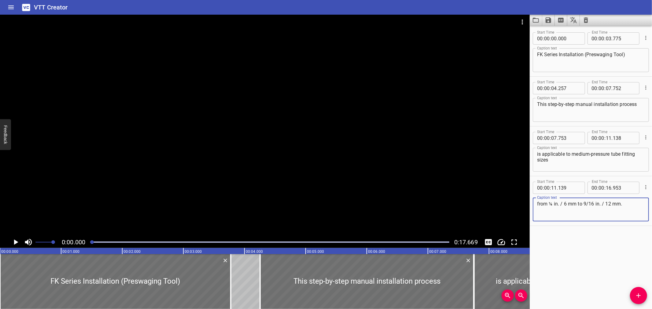
click at [584, 205] on textarea "from ¼ in. / 6 mm to 9/16 in. / 12 mm." at bounding box center [591, 209] width 108 height 17
paste textarea "⁹⁄₁₆"
type textarea "from ¼ in. / 6 mm to ⁹⁄₁₆ in. / 12 mm."
click at [549, 21] on icon "Save captions to file" at bounding box center [548, 20] width 7 height 7
click at [554, 30] on li "Save to VTT file" at bounding box center [564, 33] width 45 height 11
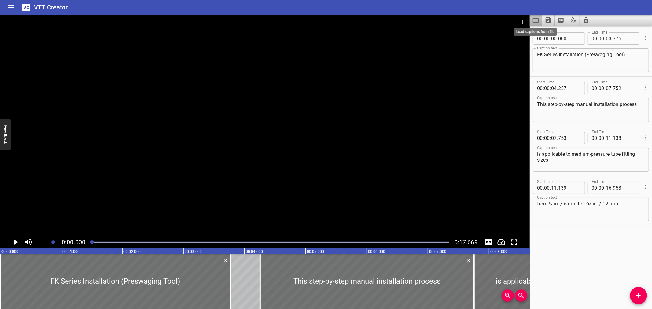
click at [536, 20] on icon "Load captions from file" at bounding box center [535, 20] width 7 height 7
click at [197, 8] on div "VTT Creator" at bounding box center [326, 7] width 652 height 15
click at [538, 24] on icon "Load captions from file" at bounding box center [535, 20] width 7 height 7
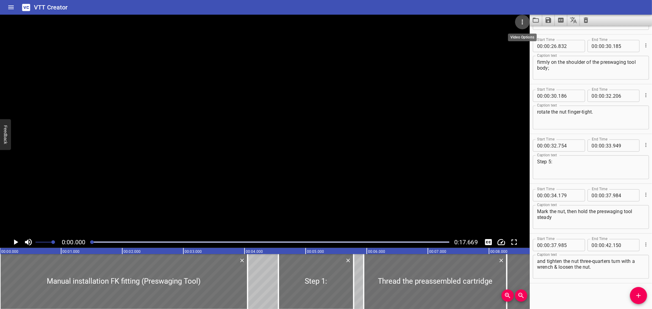
click at [522, 22] on icon "Video Options" at bounding box center [522, 22] width 1 height 5
click at [522, 22] on li "Select New Video File..." at bounding box center [545, 22] width 61 height 11
click at [556, 265] on textarea "and tighten the nut three-quarters turn with a wrench & loosen the nut." at bounding box center [591, 266] width 108 height 17
type textarea "and tighten the nut three-quarters turn with a wrench and loosen the nut."
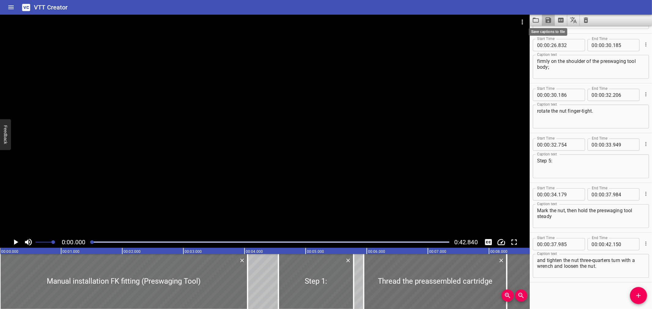
click at [547, 21] on icon "Save captions to file" at bounding box center [549, 20] width 6 height 6
click at [552, 29] on li "Save to VTT file" at bounding box center [564, 33] width 45 height 11
click at [538, 23] on icon "Load captions from file" at bounding box center [535, 20] width 7 height 7
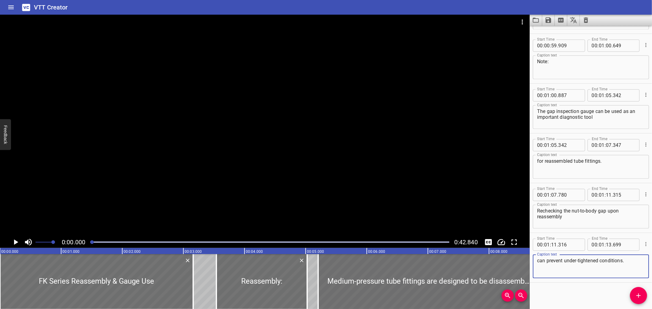
scroll to position [1040, 0]
click at [519, 21] on icon "Video Options" at bounding box center [522, 21] width 7 height 7
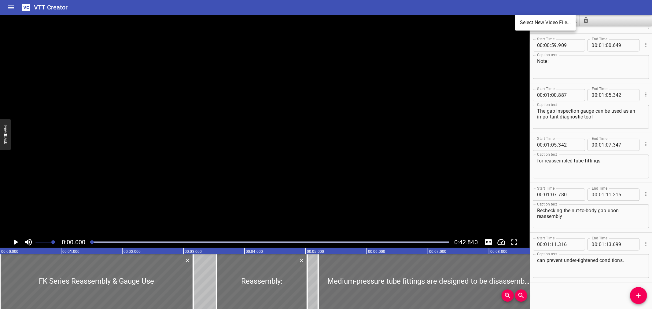
click at [523, 21] on li "Select New Video File..." at bounding box center [545, 22] width 61 height 11
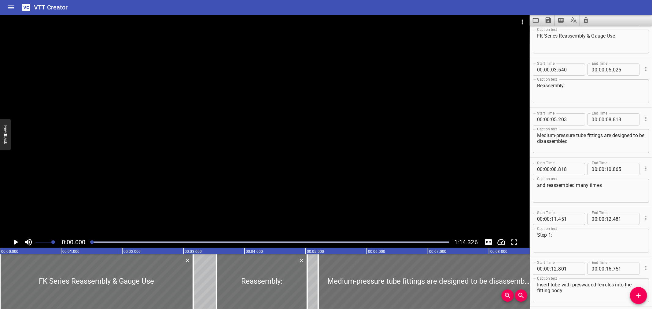
scroll to position [0, 0]
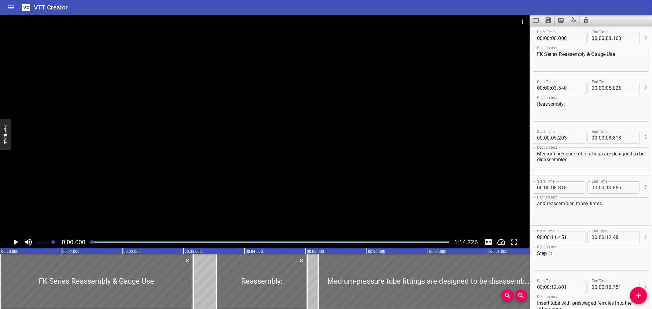
click at [591, 53] on textarea "FK Series Reassembly & Gauge Use" at bounding box center [591, 59] width 108 height 17
type textarea "FK Series Reassembly and Gauge Use"
click at [546, 22] on icon "Save captions to file" at bounding box center [549, 20] width 6 height 6
click at [551, 31] on li "Save to VTT file" at bounding box center [564, 33] width 45 height 11
click at [541, 20] on button "Load captions from file" at bounding box center [536, 20] width 13 height 11
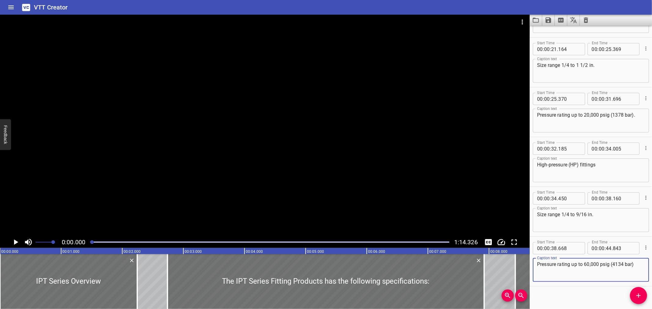
scroll to position [243, 0]
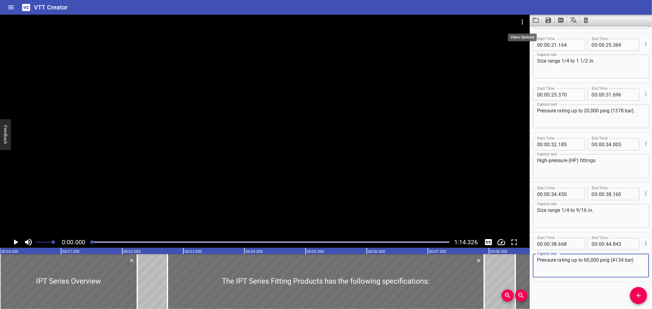
click at [526, 23] on icon "Video Options" at bounding box center [522, 21] width 7 height 7
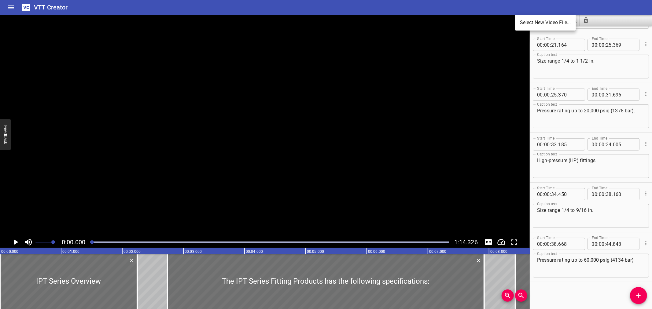
click at [526, 23] on li "Select New Video File..." at bounding box center [545, 22] width 61 height 11
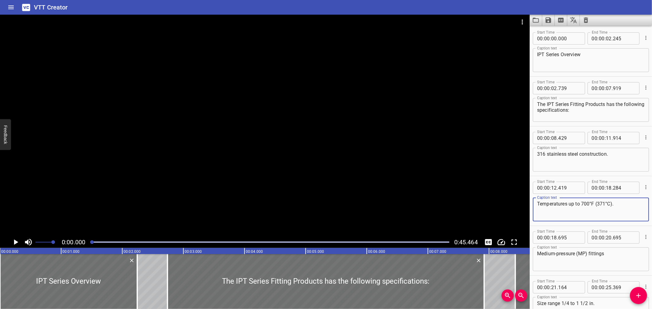
click at [589, 205] on textarea "Temperatures up to 700°F (371°C)." at bounding box center [591, 209] width 108 height 17
click at [607, 204] on textarea "Temperatures up to 700 °F (371°C)." at bounding box center [591, 209] width 108 height 17
type textarea "Temperatures up to 700 °F (371 °C)."
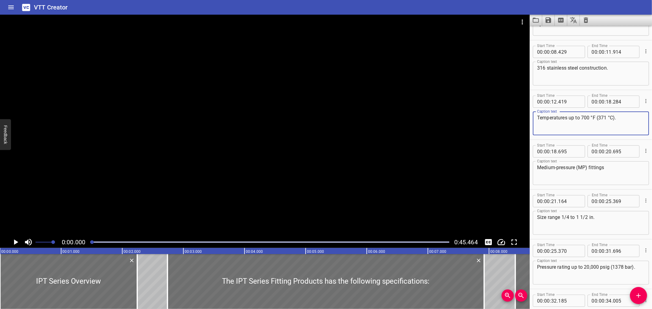
scroll to position [87, 0]
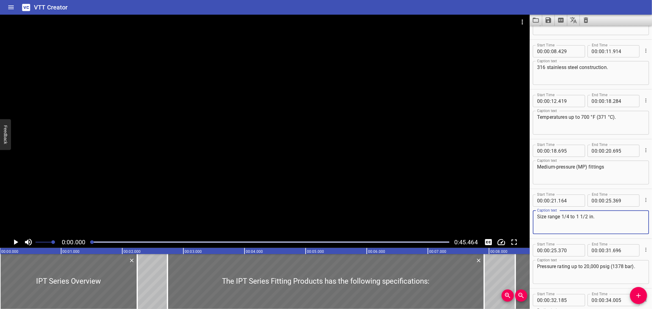
click at [558, 216] on textarea "Size range 1/4 to 1 1/2 in." at bounding box center [591, 222] width 108 height 17
click at [559, 215] on textarea "Size range 1/4 to 1 1/2 in." at bounding box center [591, 222] width 108 height 17
drag, startPoint x: 563, startPoint y: 217, endPoint x: 570, endPoint y: 217, distance: 6.4
click at [570, 217] on textarea "Size range: 1/4 to 1 1/2 in." at bounding box center [591, 222] width 108 height 17
paste textarea "¼"
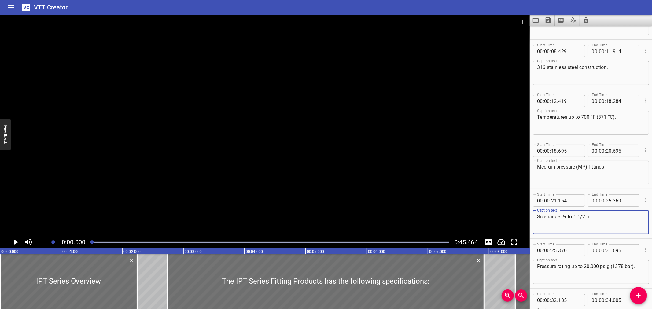
drag, startPoint x: 584, startPoint y: 216, endPoint x: 577, endPoint y: 219, distance: 7.4
click at [577, 219] on textarea "Size range: ¼ to 1 1/2 in." at bounding box center [591, 222] width 108 height 17
paste textarea "½"
type textarea "Size range: ¼ to 1 ½ in."
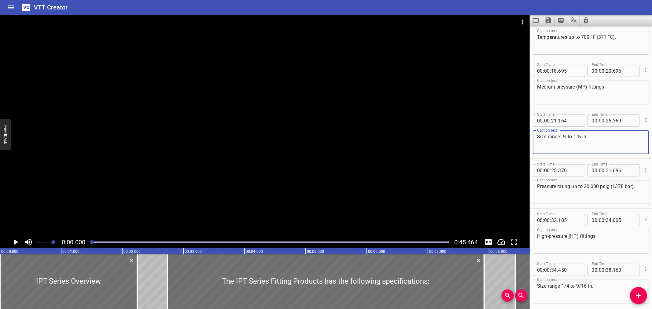
scroll to position [167, 0]
click at [615, 186] on textarea "Pressure rating up to 20,000 psig (1378 bar)." at bounding box center [591, 191] width 108 height 17
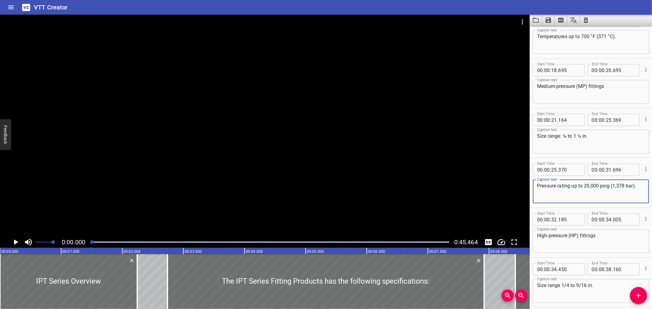
type textarea "Pressure rating up to 20,000 psig (1,378 bar)."
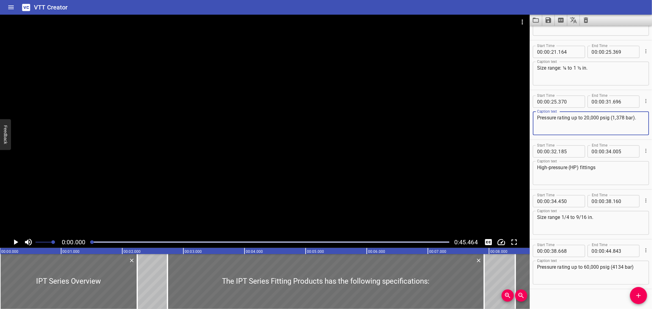
scroll to position [243, 0]
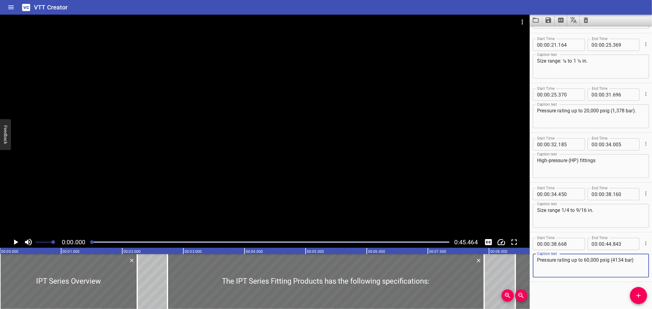
click at [615, 261] on textarea "Pressure rating up to 60,000 psig (4134 bar)" at bounding box center [591, 265] width 108 height 17
type textarea "Pressure rating up to 60,000 psig (4,134 bar)"
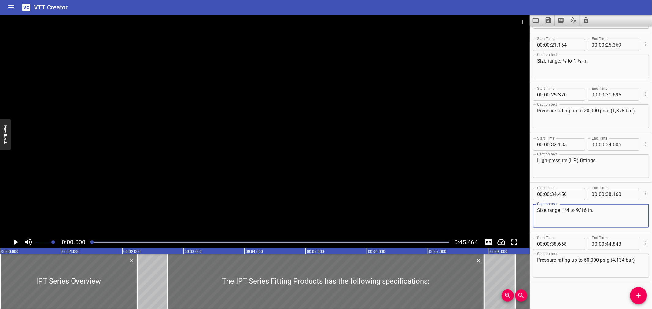
drag, startPoint x: 568, startPoint y: 210, endPoint x: 562, endPoint y: 211, distance: 6.3
click at [562, 211] on textarea "Size range 1/4 to 9/16 in." at bounding box center [591, 216] width 108 height 17
paste textarea "¼"
drag, startPoint x: 582, startPoint y: 208, endPoint x: 572, endPoint y: 209, distance: 9.8
click at [572, 209] on textarea "Size range ¼ to 9/16 in." at bounding box center [591, 216] width 108 height 17
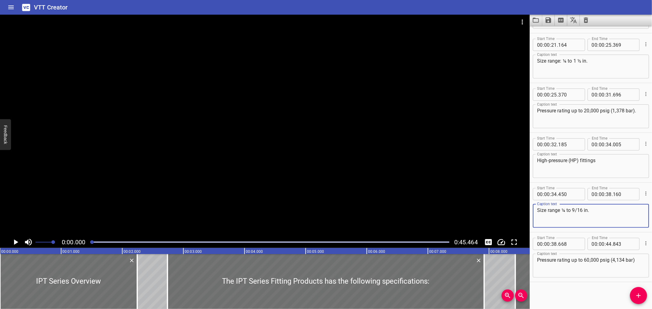
paste textarea "⁹⁄₁₆"
type textarea "Size range ¼ to ⁹⁄₁₆ in."
click at [549, 19] on icon "Save captions to file" at bounding box center [549, 20] width 6 height 6
click at [552, 32] on li "Save to VTT file" at bounding box center [564, 33] width 45 height 11
click at [541, 19] on button "Load captions from file" at bounding box center [536, 20] width 13 height 11
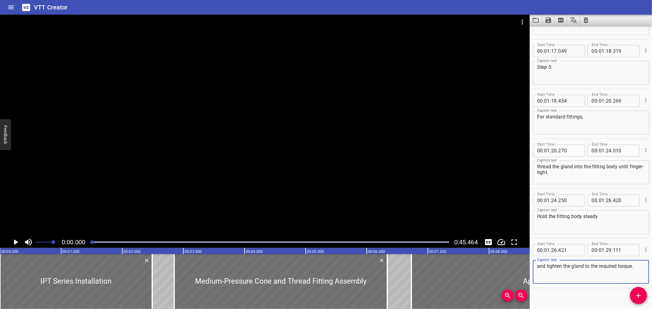
scroll to position [1089, 0]
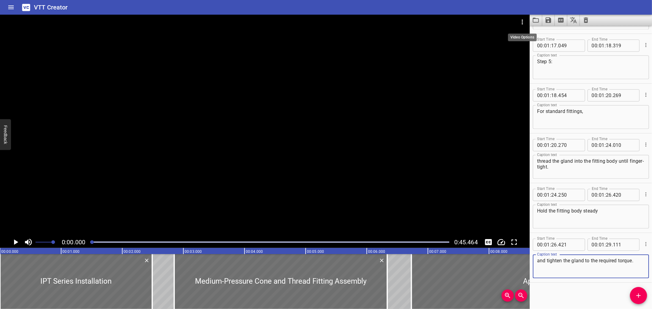
click at [521, 20] on icon "Video Options" at bounding box center [522, 21] width 7 height 7
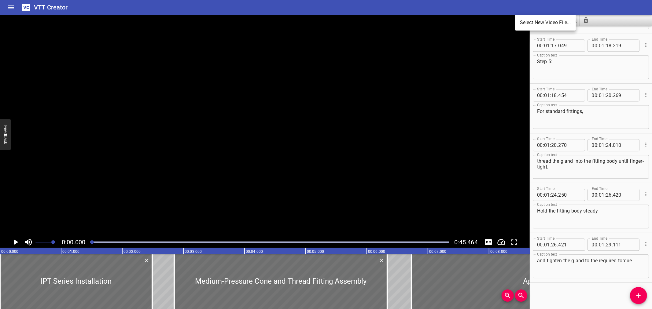
click at [521, 20] on li "Select New Video File..." at bounding box center [545, 22] width 61 height 11
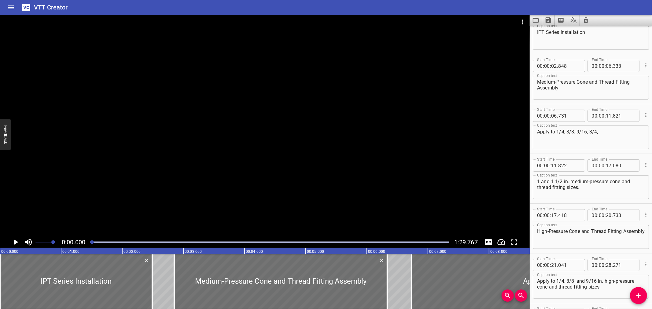
scroll to position [0, 0]
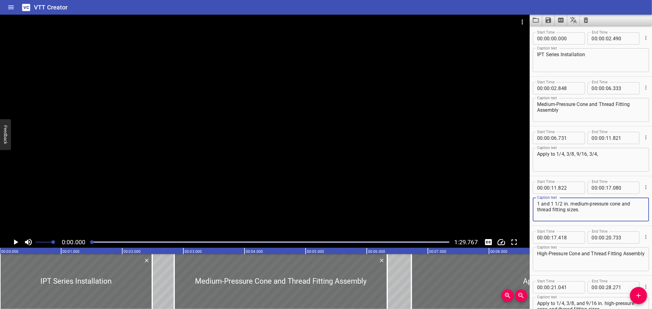
drag, startPoint x: 561, startPoint y: 203, endPoint x: 556, endPoint y: 205, distance: 6.1
click at [556, 205] on textarea "1 and 1 1/2 in. medium-pressure cone and thread fitting sizes." at bounding box center [591, 209] width 108 height 17
paste textarea "½"
type textarea "1 and 1 ½ in. medium-pressure cone and thread fitting sizes."
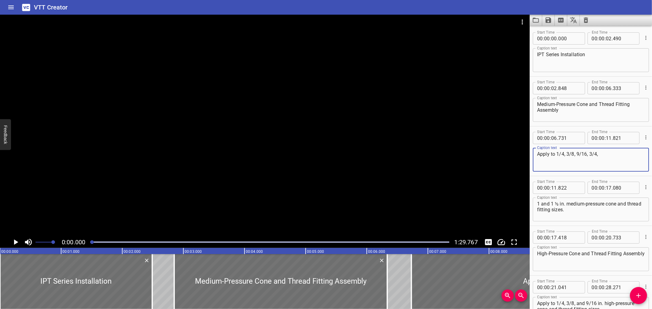
drag, startPoint x: 564, startPoint y: 155, endPoint x: 556, endPoint y: 156, distance: 7.7
click at [556, 156] on textarea "Apply to 1/4, 3/8, 9/16, 3/4," at bounding box center [591, 159] width 108 height 17
paste textarea "¼"
drag, startPoint x: 569, startPoint y: 155, endPoint x: 563, endPoint y: 156, distance: 6.3
click at [563, 156] on textarea "Apply to ¼, 3/8, 9/16, 3/4," at bounding box center [591, 159] width 108 height 17
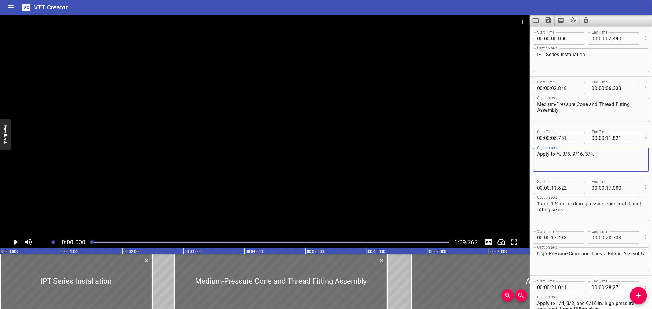
paste textarea "⅜"
drag, startPoint x: 578, startPoint y: 153, endPoint x: 569, endPoint y: 156, distance: 9.3
click at [569, 156] on textarea "Apply to ¼, ⅜, 9/16, 3/4," at bounding box center [591, 159] width 108 height 17
paste textarea "⁹⁄₁₆"
drag, startPoint x: 586, startPoint y: 154, endPoint x: 580, endPoint y: 154, distance: 6.1
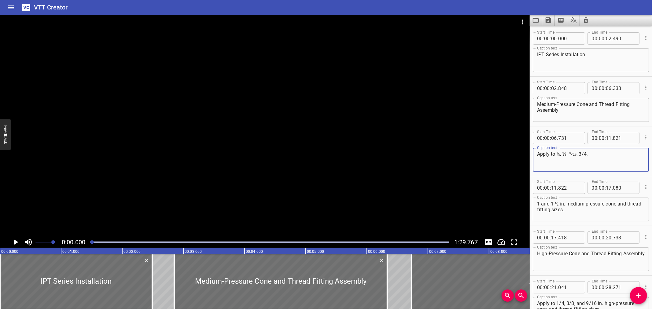
click at [580, 154] on textarea "Apply to ¼, ⅜, ⁹⁄₁₆, 3/4," at bounding box center [591, 159] width 108 height 17
paste textarea "¾"
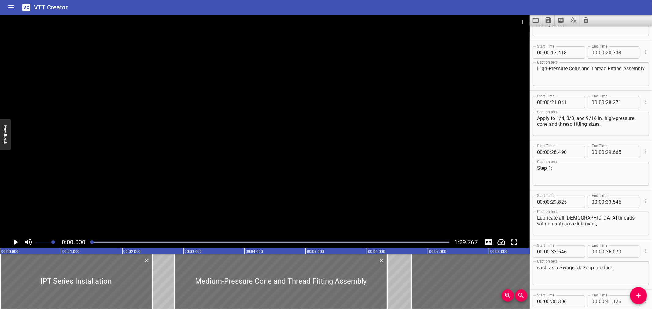
scroll to position [199, 0]
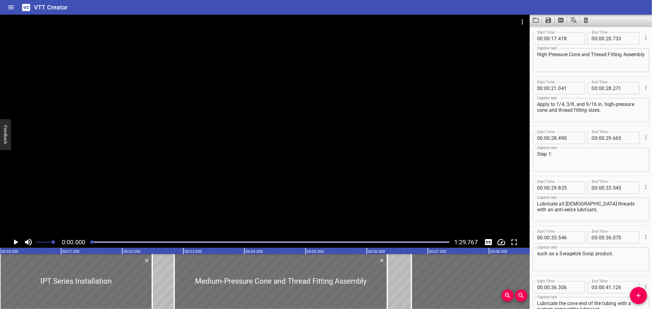
type textarea "Apply to ¼, ⅜, ⁹⁄₁₆, ¾,"
drag, startPoint x: 564, startPoint y: 101, endPoint x: 557, endPoint y: 104, distance: 6.9
click at [557, 104] on textarea "Apply to 1/4, 3/8, and 9/16 in. high-pressure cone and thread fitting sizes." at bounding box center [591, 109] width 108 height 17
paste textarea "¼"
drag, startPoint x: 569, startPoint y: 102, endPoint x: 562, endPoint y: 104, distance: 7.3
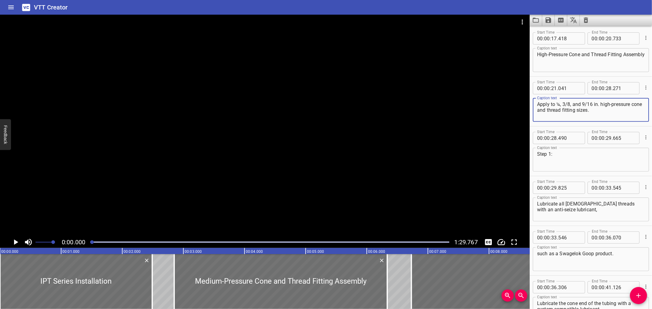
click at [562, 104] on textarea "Apply to ¼, 3/8, and 9/16 in. high-pressure cone and thread fitting sizes." at bounding box center [591, 109] width 108 height 17
paste textarea "⅜"
drag, startPoint x: 588, startPoint y: 102, endPoint x: 579, endPoint y: 104, distance: 9.8
click at [579, 104] on textarea "Apply to ¼, ⅜, and 9/16 in. high-pressure cone and thread fitting sizes." at bounding box center [591, 109] width 108 height 17
paste textarea "⁹⁄₁₆"
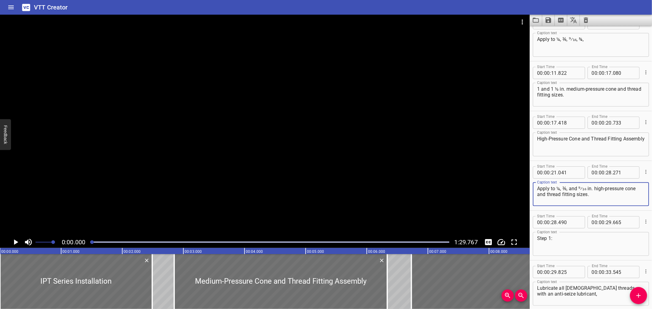
scroll to position [36, 0]
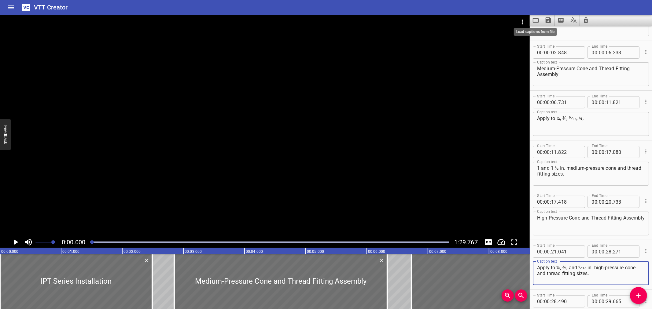
type textarea "Apply to ¼, ⅜, and ⁹⁄₁₆ in. high-pressure cone and thread fitting sizes."
click at [548, 19] on icon "Save captions to file" at bounding box center [549, 20] width 6 height 6
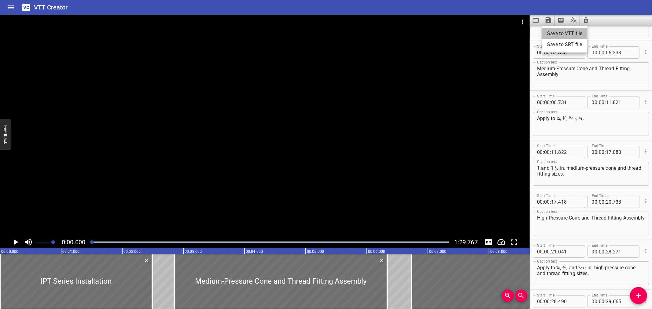
click at [554, 33] on li "Save to VTT file" at bounding box center [564, 33] width 45 height 11
click at [393, 6] on div "VTT Creator" at bounding box center [326, 7] width 652 height 15
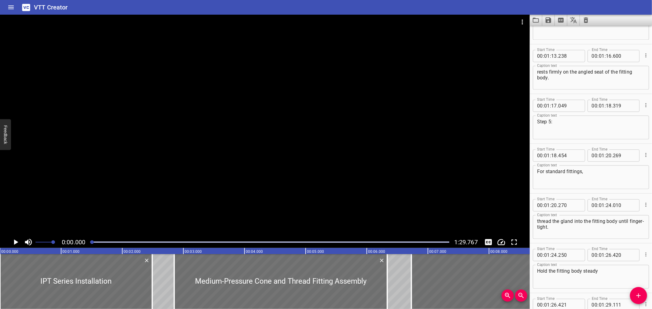
scroll to position [1032, 0]
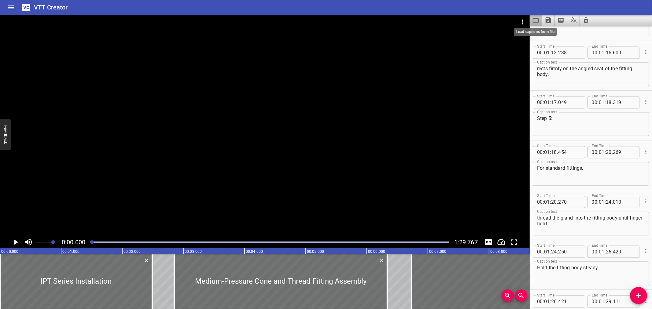
click at [536, 17] on icon "Load captions from file" at bounding box center [535, 20] width 7 height 7
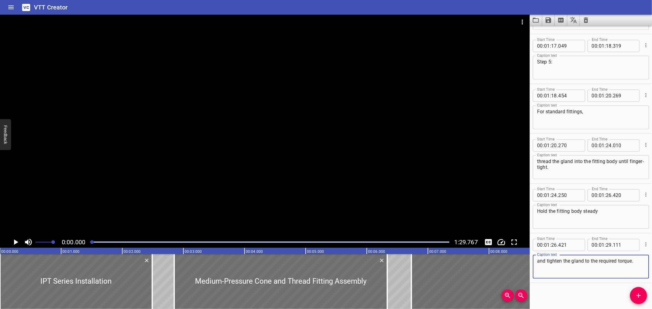
scroll to position [1089, 0]
click at [543, 17] on button "Save captions to file" at bounding box center [548, 20] width 13 height 11
click at [539, 18] on div at bounding box center [326, 154] width 652 height 309
click at [539, 19] on icon "Load captions from file" at bounding box center [535, 20] width 7 height 7
click at [535, 18] on icon "Load captions from file" at bounding box center [536, 20] width 6 height 5
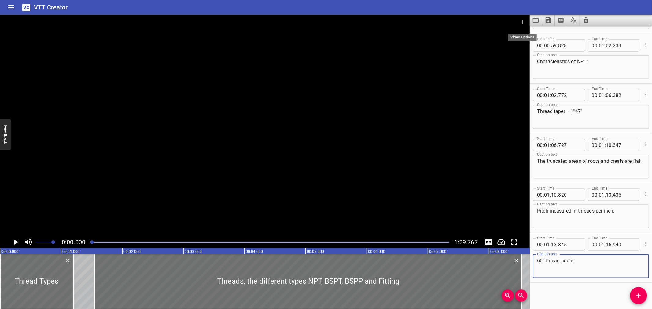
scroll to position [741, 0]
click at [525, 20] on icon "Video Options" at bounding box center [522, 21] width 7 height 7
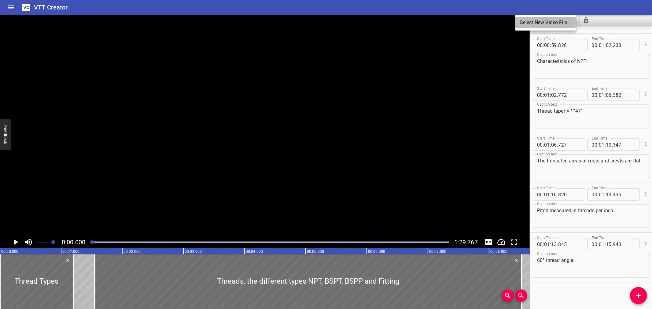
click at [525, 20] on li "Select New Video File..." at bounding box center [545, 22] width 61 height 11
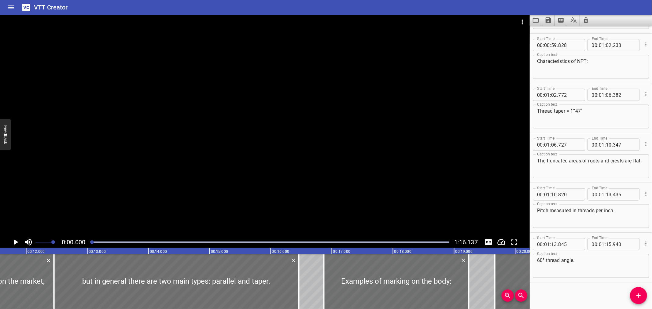
scroll to position [0, 717]
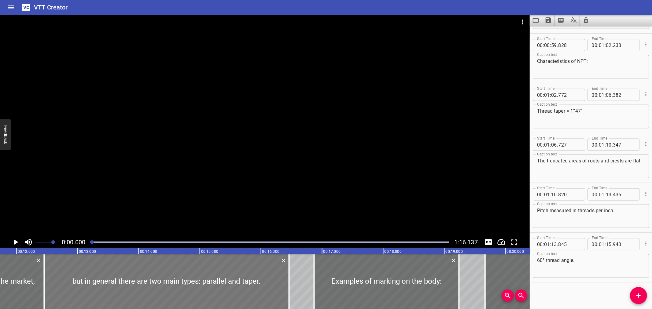
click at [124, 275] on div at bounding box center [166, 281] width 245 height 55
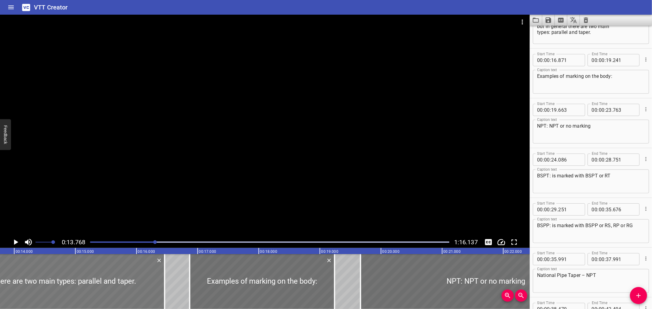
scroll to position [149, 0]
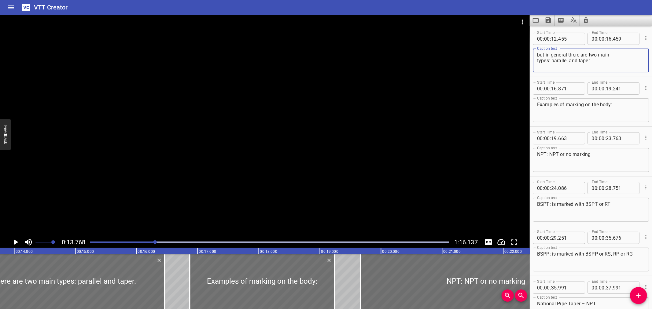
click at [626, 57] on textarea "but in general there are two main types: parallel and taper." at bounding box center [591, 60] width 108 height 17
type textarea "but in general there are two main types: parallel and taper."
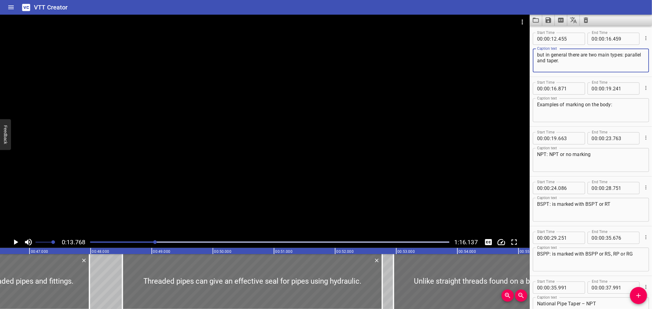
scroll to position [0, 2882]
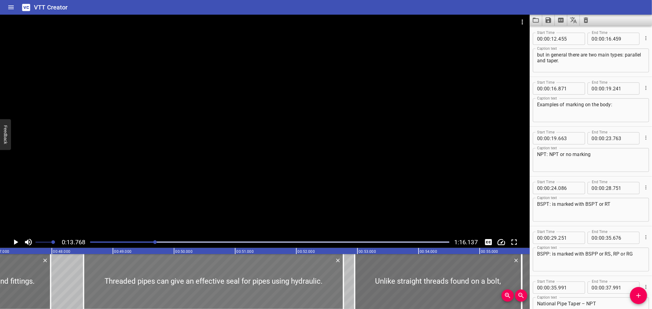
click at [207, 281] on div at bounding box center [214, 281] width 260 height 55
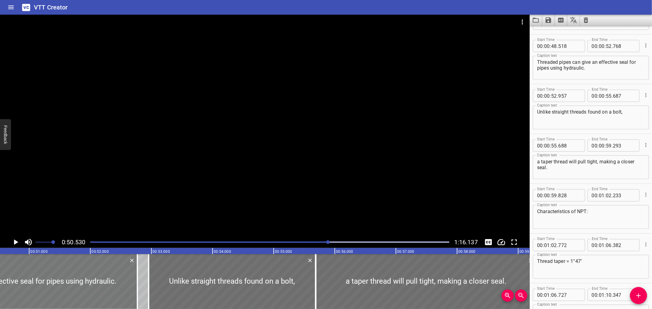
scroll to position [597, 0]
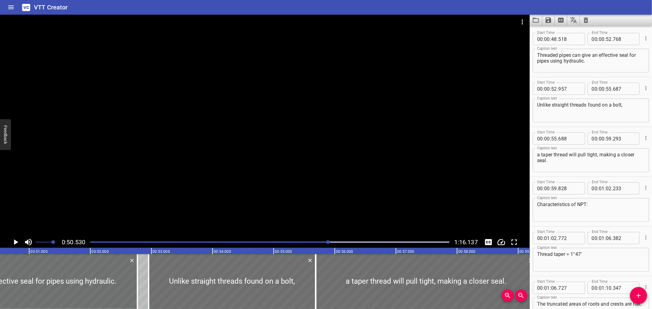
click at [638, 52] on textarea "Threaded pipes can give an effective seal for pipes using hydraulic." at bounding box center [591, 60] width 108 height 17
type textarea "Threaded pipes can give an effective seal for pipes using hydraulic."
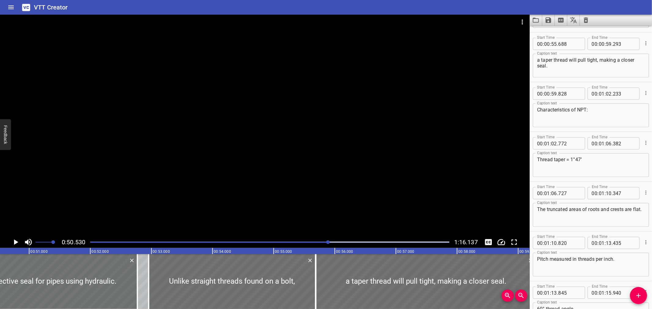
scroll to position [710, 0]
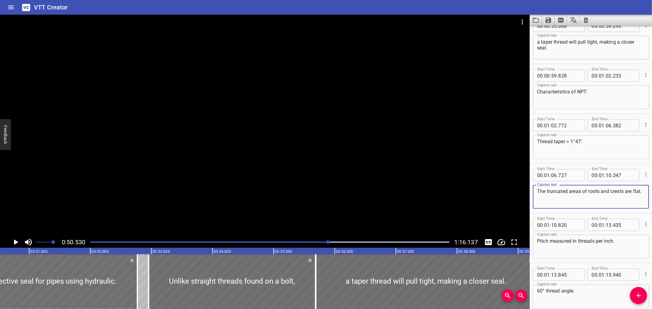
click at [578, 202] on textarea "The truncated areas of roots and crests are flat." at bounding box center [591, 197] width 108 height 17
type textarea "The truncated areas of roots and crests are flat"
click at [615, 240] on textarea "Pitch measured in threads per inch." at bounding box center [591, 246] width 108 height 17
type textarea "Pitch measured in threads per in."
click at [583, 291] on textarea "60° thread angle." at bounding box center [591, 296] width 108 height 17
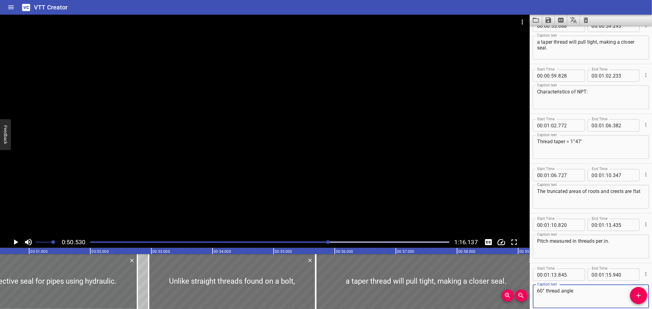
type textarea "60° thread angle"
click at [547, 23] on icon "Save captions to file" at bounding box center [548, 20] width 7 height 7
click at [549, 31] on li "Save to VTT file" at bounding box center [564, 33] width 45 height 11
click at [262, 8] on div "VTT Creator" at bounding box center [326, 7] width 652 height 15
click at [535, 21] on icon "Load captions from file" at bounding box center [535, 20] width 7 height 7
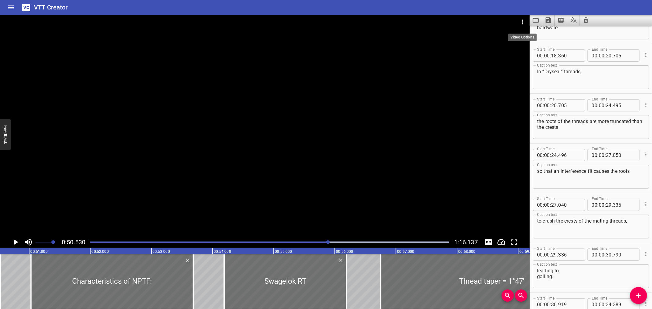
click at [522, 20] on icon "Video Options" at bounding box center [522, 21] width 7 height 7
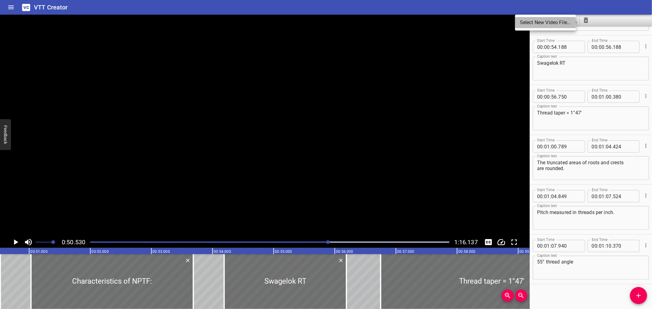
click at [522, 22] on li "Select New Video File..." at bounding box center [545, 22] width 61 height 11
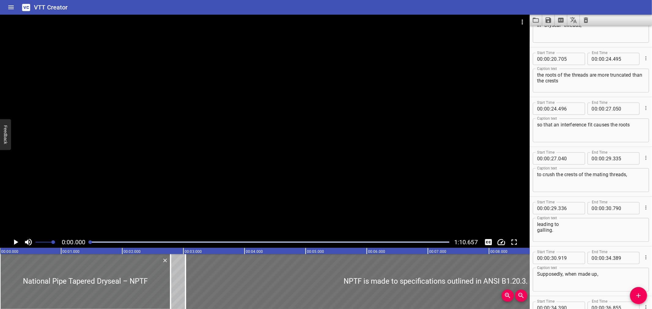
scroll to position [238, 0]
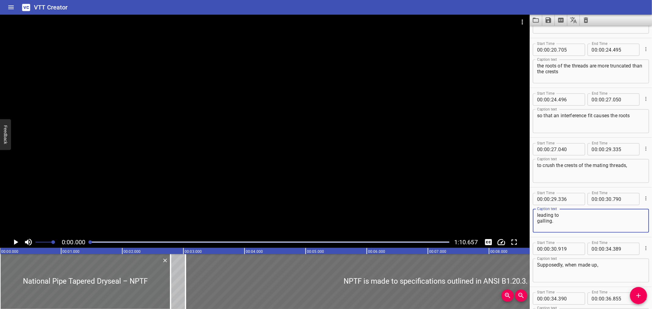
click at [568, 216] on textarea "leading to galling." at bounding box center [591, 220] width 108 height 17
type textarea "leading to galling."
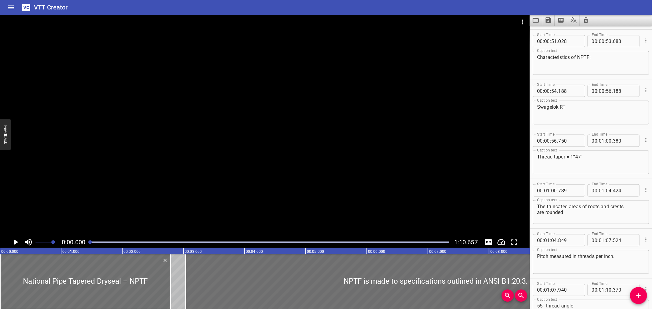
scroll to position [743, 0]
click at [630, 210] on textarea "The truncated areas of roots and crests are rounded." at bounding box center [591, 213] width 108 height 17
type textarea "The truncated areas of roots and crests are rounded."
click at [613, 257] on textarea "Pitch measured in threads per inch." at bounding box center [591, 263] width 108 height 17
type textarea "Pitch measured in threads per in."
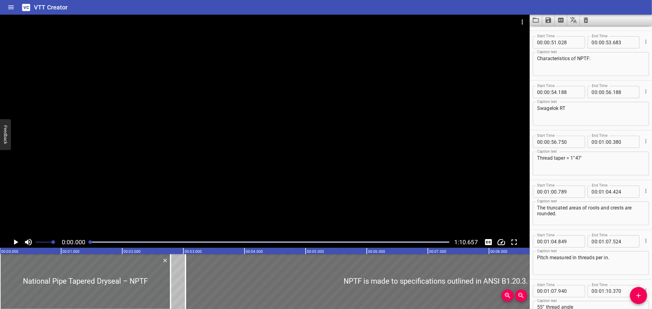
click at [539, 22] on icon "Load captions from file" at bounding box center [535, 20] width 7 height 7
click at [549, 23] on icon "Save captions to file" at bounding box center [548, 20] width 7 height 7
click at [554, 30] on li "Save to VTT file" at bounding box center [564, 33] width 45 height 11
click at [473, 8] on div "VTT Creator" at bounding box center [326, 7] width 652 height 15
click at [539, 19] on icon "Load captions from file" at bounding box center [536, 20] width 6 height 5
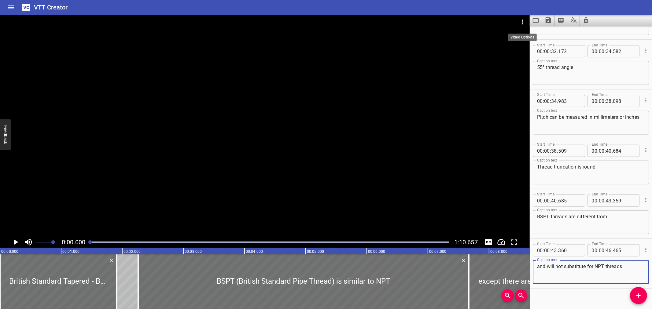
scroll to position [442, 0]
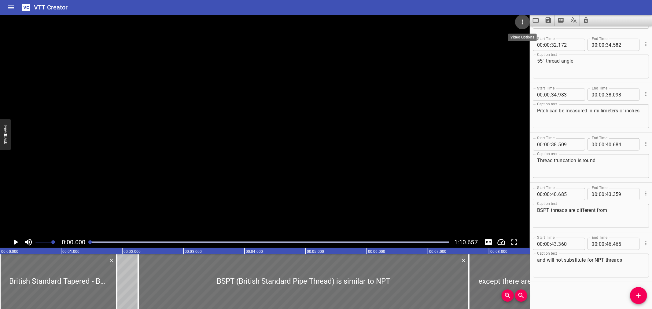
click at [521, 22] on icon "Video Options" at bounding box center [522, 21] width 7 height 7
click at [521, 22] on li "Select New Video File..." at bounding box center [545, 22] width 61 height 11
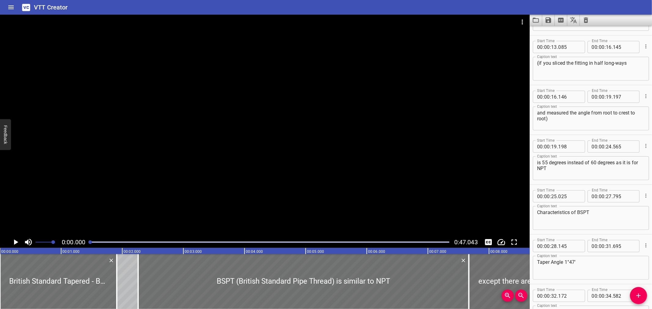
scroll to position [193, 0]
click at [554, 166] on textarea "is 55 degrees instead of 60 degrees as it is for NPT" at bounding box center [591, 165] width 108 height 17
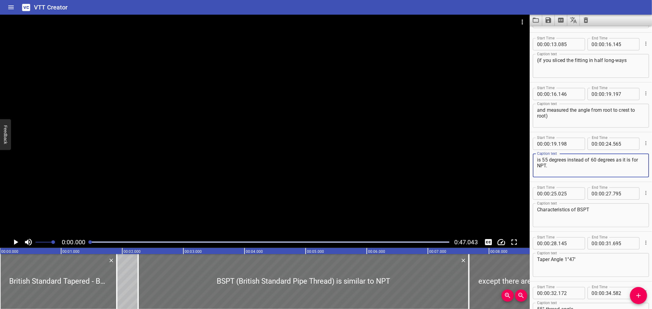
type textarea "is 55 degrees instead of 60 degrees as it is for NPT."
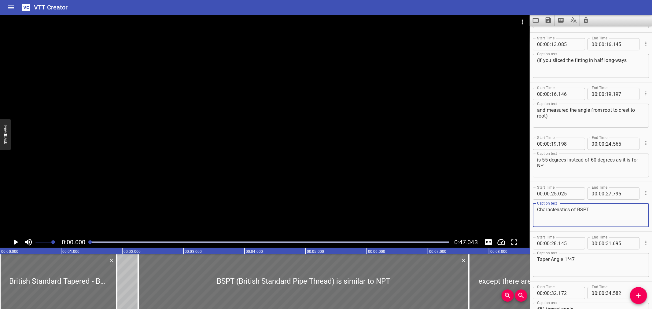
click at [606, 212] on textarea "Characteristics of BSPT" at bounding box center [591, 215] width 108 height 17
type textarea "Characteristics of BSPT:"
click at [546, 22] on icon "Save captions to file" at bounding box center [549, 20] width 6 height 6
click at [550, 31] on li "Save to VTT file" at bounding box center [564, 33] width 45 height 11
click at [370, 12] on div "VTT Creator" at bounding box center [326, 7] width 652 height 15
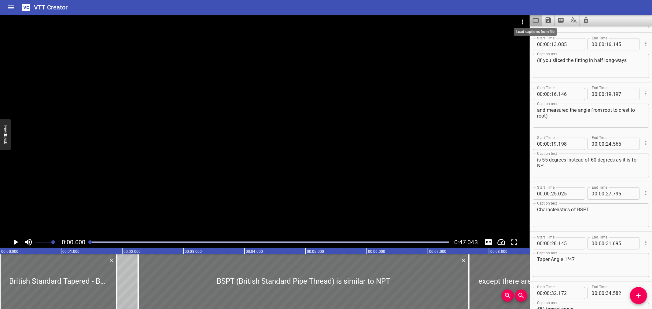
click at [535, 23] on icon "Load captions from file" at bounding box center [535, 20] width 7 height 7
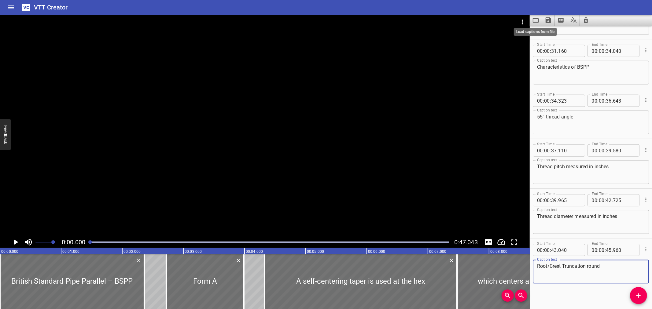
scroll to position [542, 0]
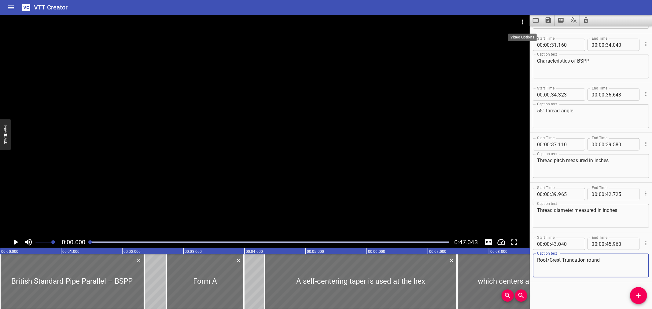
click at [524, 19] on icon "Video Options" at bounding box center [522, 21] width 7 height 7
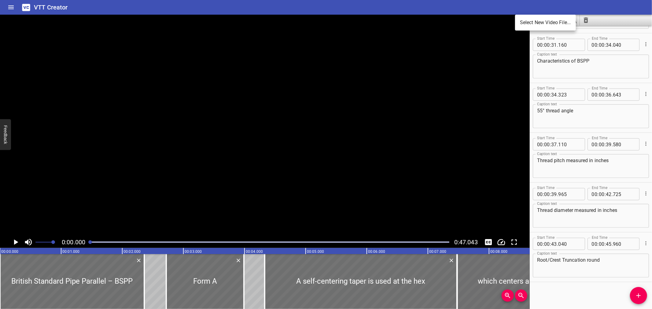
click at [524, 19] on li "Select New Video File..." at bounding box center [545, 22] width 61 height 11
click at [602, 59] on textarea "Characteristics of BSPP" at bounding box center [591, 66] width 108 height 17
type textarea "Characteristics of BSPP:"
click at [546, 17] on icon "Save captions to file" at bounding box center [548, 20] width 7 height 7
click at [559, 33] on li "Save to VTT file" at bounding box center [564, 33] width 45 height 11
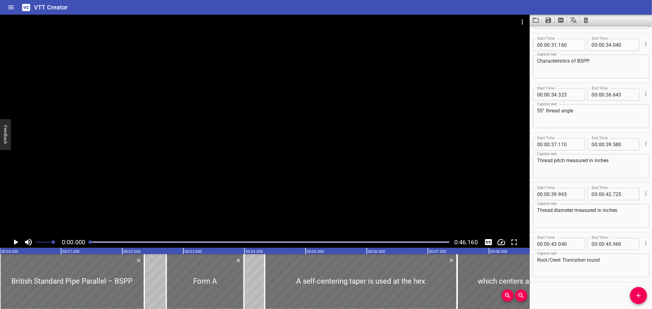
drag, startPoint x: 332, startPoint y: 7, endPoint x: 412, endPoint y: 6, distance: 80.4
click at [335, 7] on div "VTT Creator" at bounding box center [326, 7] width 652 height 15
click at [532, 17] on icon "Load captions from file" at bounding box center [535, 20] width 7 height 7
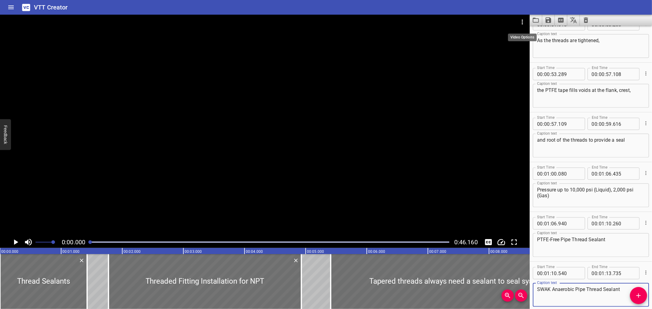
scroll to position [691, 0]
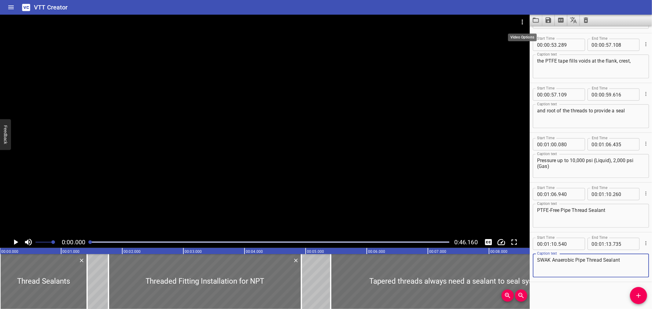
click at [525, 19] on icon "Video Options" at bounding box center [522, 21] width 7 height 7
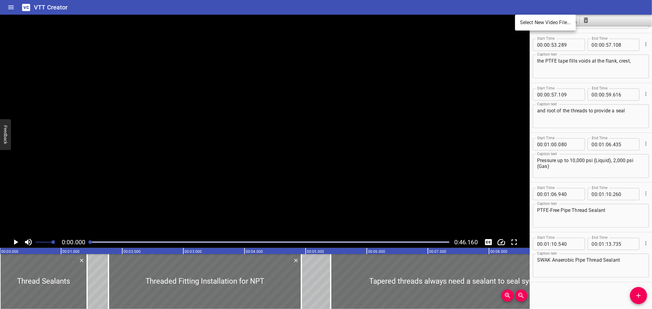
click at [525, 19] on li "Select New Video File..." at bounding box center [545, 22] width 61 height 11
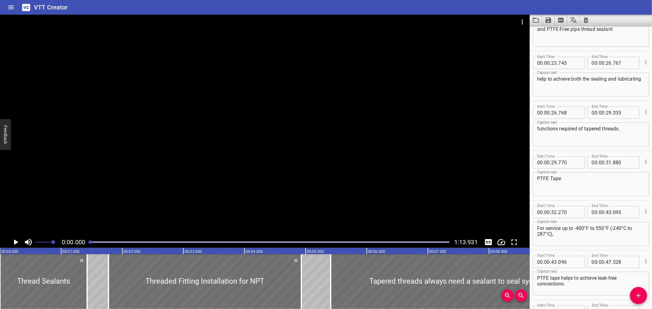
scroll to position [330, 0]
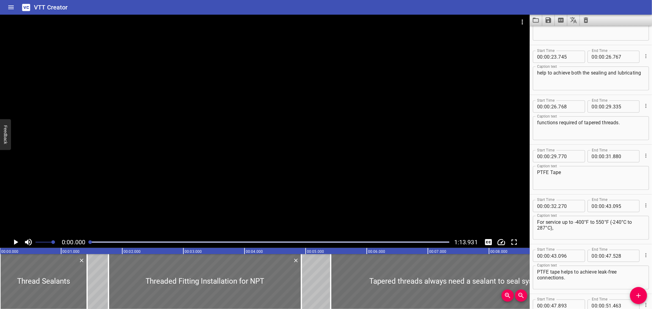
click at [585, 223] on textarea "For service up to -400°F to 550°F (-240°C to 287°C)," at bounding box center [591, 227] width 108 height 17
click at [606, 222] on textarea "For service up to -400 °F to 550°F (-240°C to 287°C)," at bounding box center [591, 227] width 108 height 17
click at [625, 222] on textarea "For service up to -400 °F to 550 °F (-240°C to 287°C)," at bounding box center [591, 227] width 108 height 17
click at [545, 228] on textarea "For service up to -400 °F to 550 °F (-240 °C to 287°C)," at bounding box center [591, 227] width 108 height 17
type textarea "For service up to -400 °F to 550 °F (-240 °C to 287 °C),"
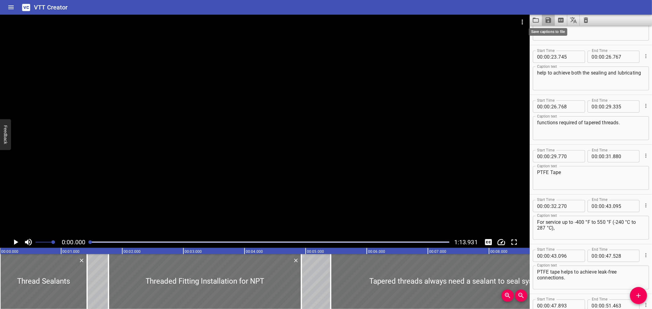
click at [547, 21] on icon "Save captions to file" at bounding box center [549, 20] width 6 height 6
click at [551, 32] on li "Save to VTT file" at bounding box center [564, 33] width 45 height 11
click at [481, 2] on div "VTT Creator" at bounding box center [326, 7] width 652 height 15
click at [534, 20] on icon "Load captions from file" at bounding box center [535, 20] width 7 height 7
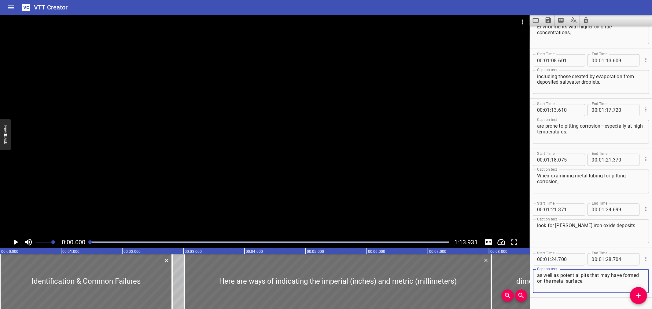
scroll to position [940, 0]
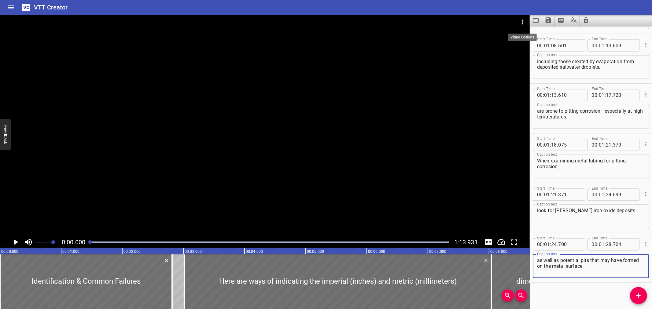
click at [522, 25] on button "Video Options" at bounding box center [522, 22] width 15 height 15
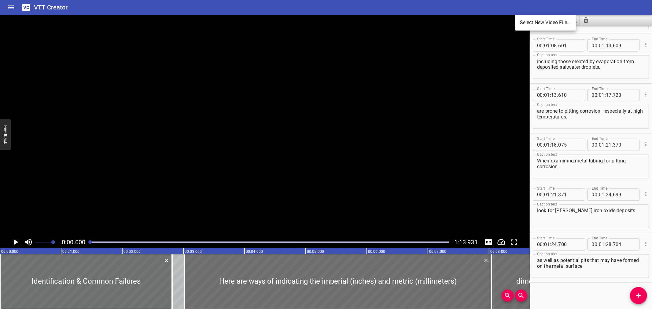
click at [523, 28] on ul "Select New Video File..." at bounding box center [545, 23] width 61 height 16
click at [524, 26] on li "Select New Video File..." at bounding box center [545, 22] width 61 height 11
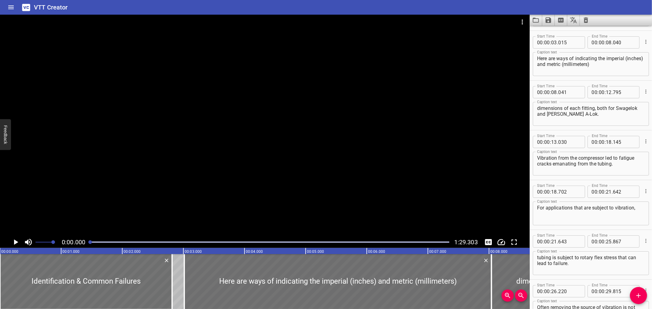
scroll to position [0, 0]
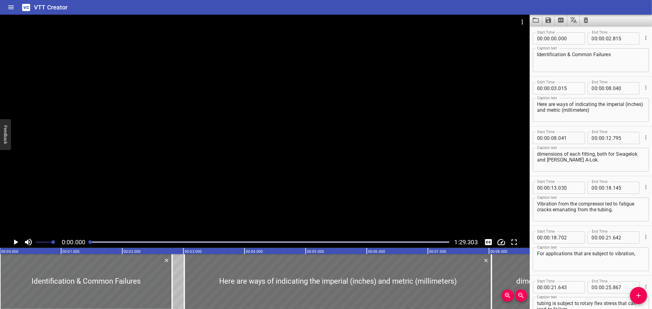
click at [571, 54] on textarea "Identification & Common Failures" at bounding box center [591, 60] width 108 height 17
type textarea "Identification and Common Failures"
click at [543, 17] on button "Save captions to file" at bounding box center [548, 20] width 13 height 11
click at [553, 34] on li "Save to VTT file" at bounding box center [564, 33] width 45 height 11
click at [538, 22] on icon "Load captions from file" at bounding box center [536, 20] width 6 height 5
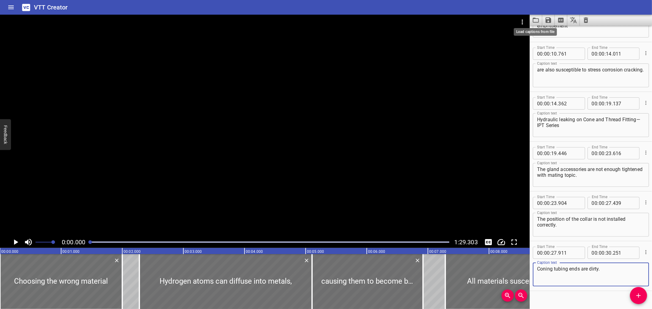
scroll to position [193, 0]
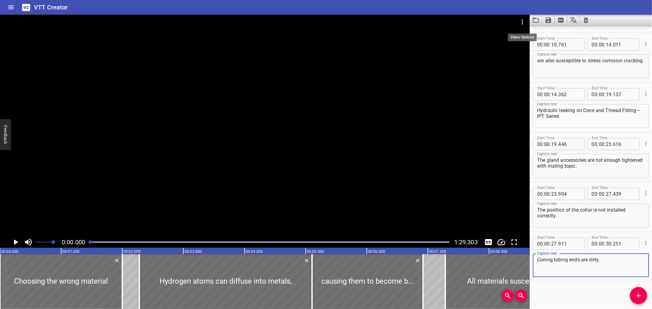
click at [528, 22] on button "Video Options" at bounding box center [522, 22] width 15 height 15
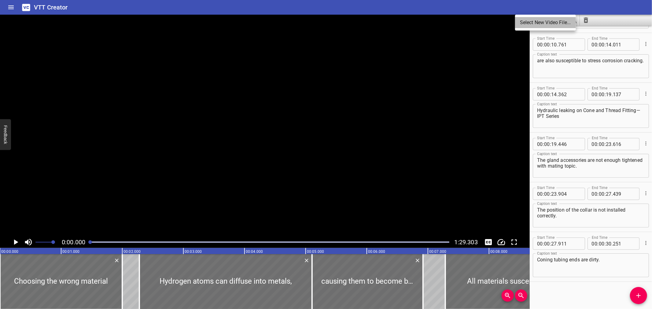
click at [527, 22] on li "Select New Video File..." at bounding box center [545, 22] width 61 height 11
click at [540, 117] on textarea "Hydraulic leaking on Cone and Thread Fitting—IPT Series" at bounding box center [591, 116] width 108 height 17
type textarea "Hydraulic leaking on Cone and Thread Fitting — IPT Series"
click at [548, 19] on icon "Save captions to file" at bounding box center [548, 20] width 7 height 7
click at [552, 31] on li "Save to VTT file" at bounding box center [564, 33] width 45 height 11
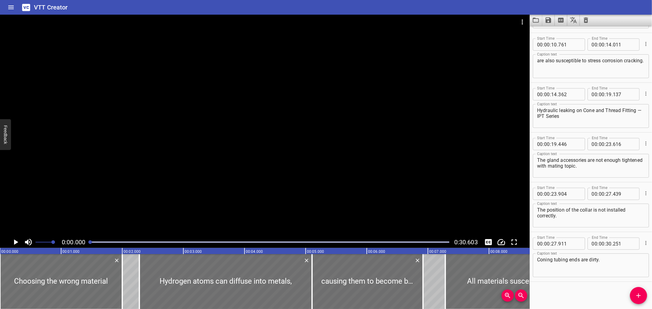
click at [317, 12] on div "VTT Creator" at bounding box center [326, 7] width 652 height 15
click at [537, 21] on icon "Load captions from file" at bounding box center [535, 20] width 7 height 7
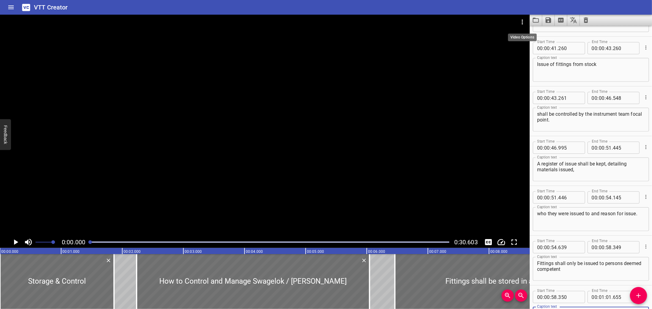
click at [523, 20] on icon "Video Options" at bounding box center [522, 21] width 7 height 7
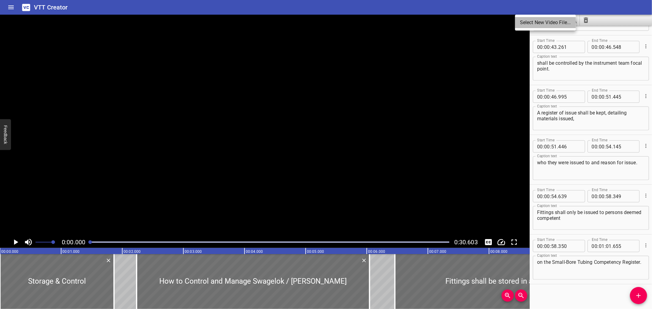
scroll to position [591, 0]
click at [523, 20] on li "Select New Video File..." at bounding box center [545, 22] width 61 height 11
click at [50, 274] on div at bounding box center [57, 281] width 114 height 55
click at [52, 261] on div at bounding box center [57, 281] width 114 height 55
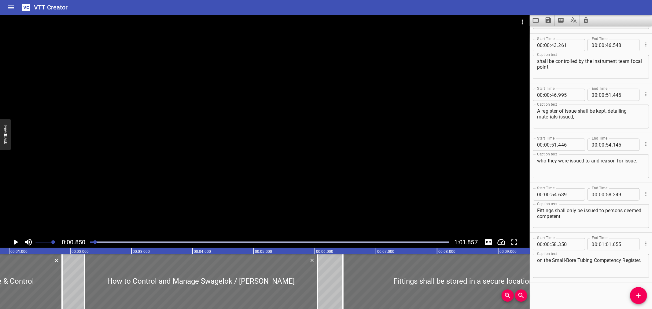
scroll to position [0, 0]
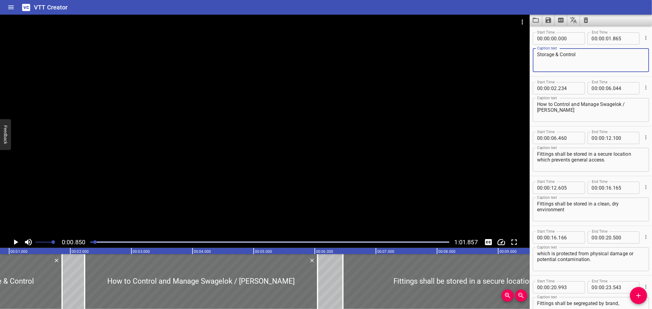
click at [555, 53] on textarea "Storage & Control" at bounding box center [591, 60] width 108 height 17
type textarea "Storage and Control"
click at [538, 111] on textarea "How to Control and Manage Swagelok / Parker Fitting" at bounding box center [591, 109] width 108 height 17
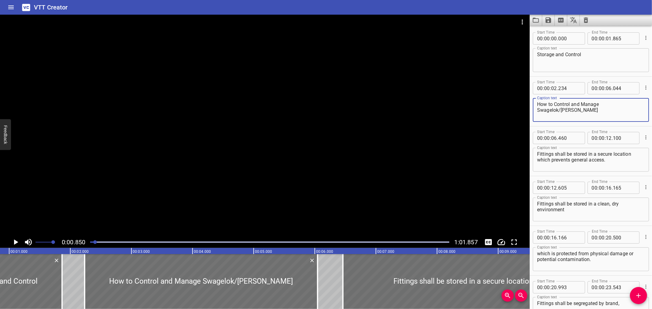
type textarea "How to Control and Manage Swagelok/Parker Fitting"
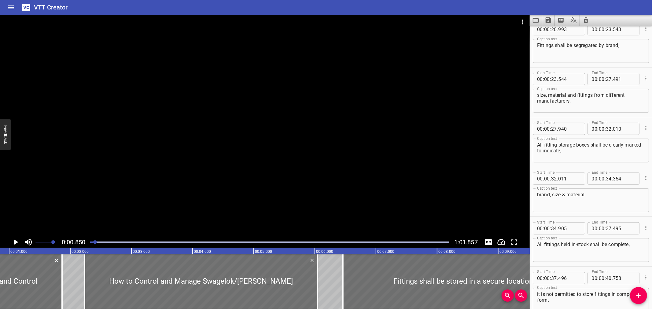
scroll to position [260, 0]
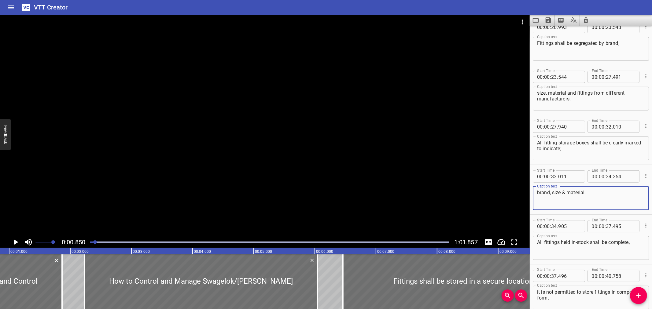
click at [565, 193] on textarea "brand, size & material." at bounding box center [591, 198] width 108 height 17
type textarea "brand, size and material."
click at [547, 17] on icon "Save captions to file" at bounding box center [548, 20] width 7 height 7
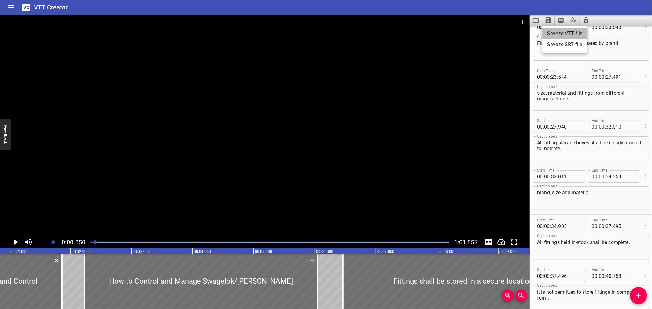
click at [551, 28] on li "Save to VTT file" at bounding box center [564, 33] width 45 height 11
click at [342, 10] on div "VTT Creator" at bounding box center [326, 7] width 652 height 15
click at [536, 21] on icon "Load captions from file" at bounding box center [535, 20] width 7 height 7
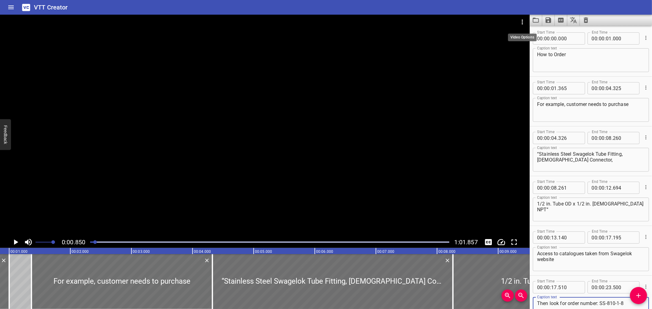
click at [517, 23] on button "Video Options" at bounding box center [522, 22] width 15 height 15
click at [522, 21] on li "Select New Video File..." at bounding box center [545, 22] width 61 height 11
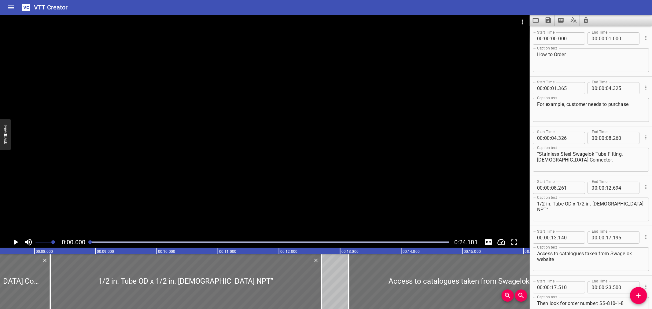
scroll to position [0, 459]
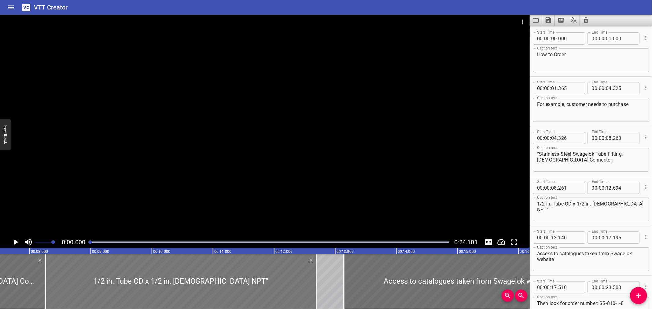
click at [98, 272] on div at bounding box center [181, 281] width 271 height 55
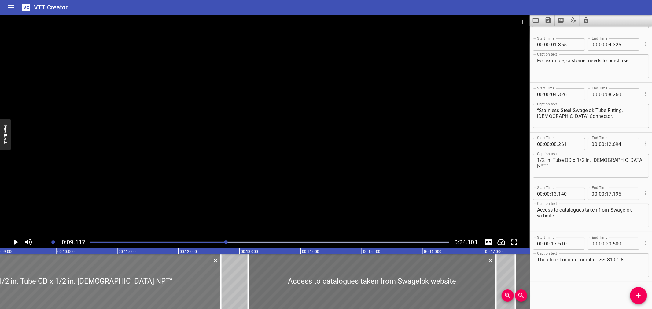
scroll to position [0, 557]
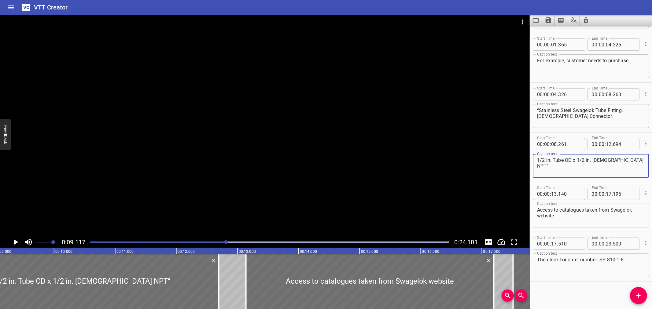
drag, startPoint x: 543, startPoint y: 160, endPoint x: 530, endPoint y: 160, distance: 13.1
click at [530, 160] on div "Start Time 00 : 00 : 08 . 261 Start Time End Time 00 : 00 : 12 . 694 End Time C…" at bounding box center [591, 158] width 122 height 50
paste textarea "½"
drag, startPoint x: 580, startPoint y: 160, endPoint x: 573, endPoint y: 161, distance: 6.5
click at [573, 161] on textarea "½ in. Tube OD x 1/2 in. Male NPT”" at bounding box center [591, 165] width 108 height 17
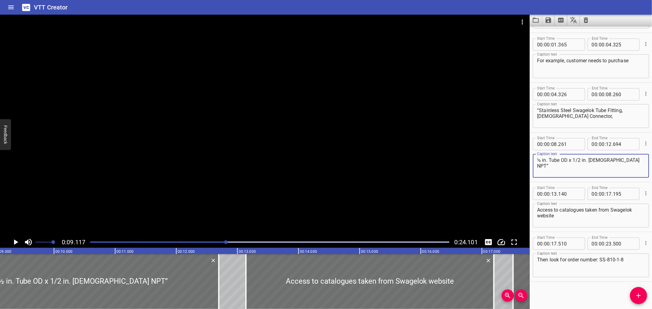
paste textarea "½"
type textarea "½ in. Tube OD x ½ in. Male NPT”"
click at [551, 18] on icon "Save captions to file" at bounding box center [548, 20] width 7 height 7
click at [551, 31] on li "Save to VTT file" at bounding box center [564, 33] width 45 height 11
click at [542, 25] on button "Load captions from file" at bounding box center [536, 20] width 13 height 11
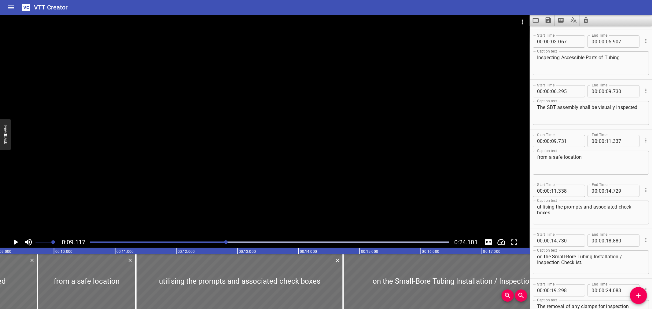
scroll to position [0, 0]
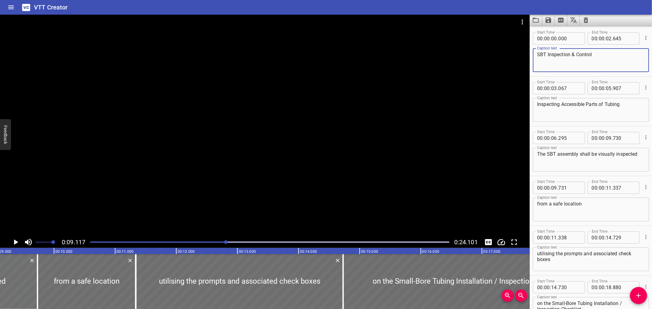
click at [571, 56] on textarea "SBT Inspection & Control" at bounding box center [591, 60] width 108 height 17
type textarea "SBT Inspection and Control"
click at [545, 20] on icon "Save captions to file" at bounding box center [548, 20] width 7 height 7
click at [547, 27] on ul "Save to VTT file Save to SRT file" at bounding box center [564, 39] width 45 height 27
click at [548, 29] on li "Save to VTT file" at bounding box center [564, 33] width 45 height 11
